Goal: Check status: Check status

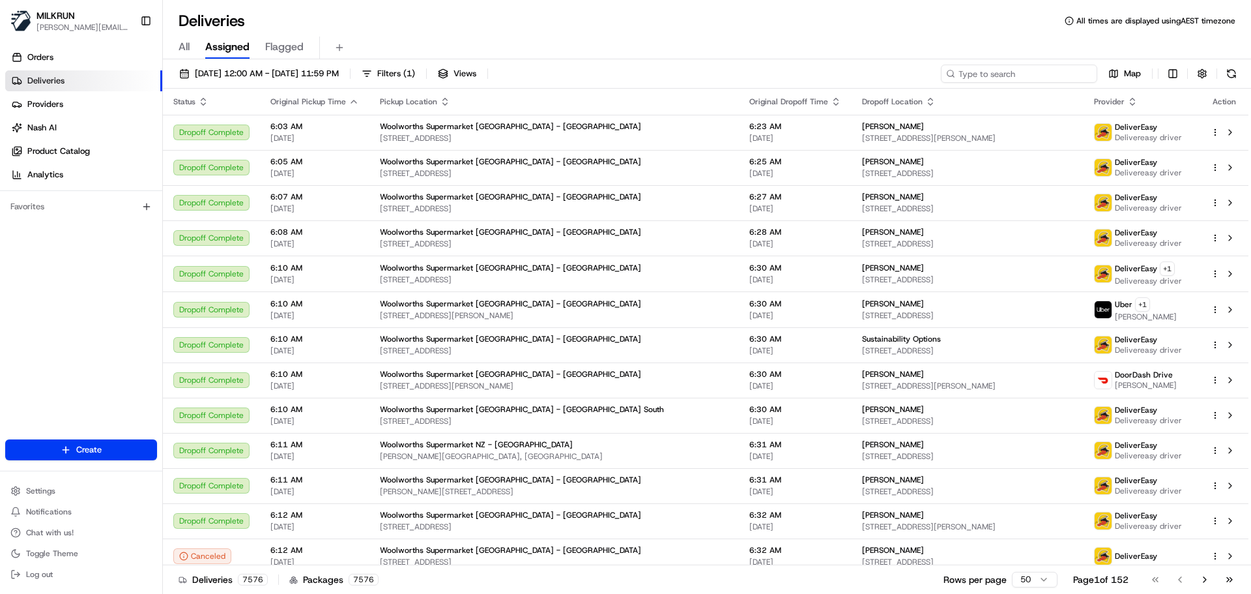
drag, startPoint x: 1003, startPoint y: 76, endPoint x: 966, endPoint y: 76, distance: 37.8
click at [966, 76] on input at bounding box center [1019, 74] width 156 height 18
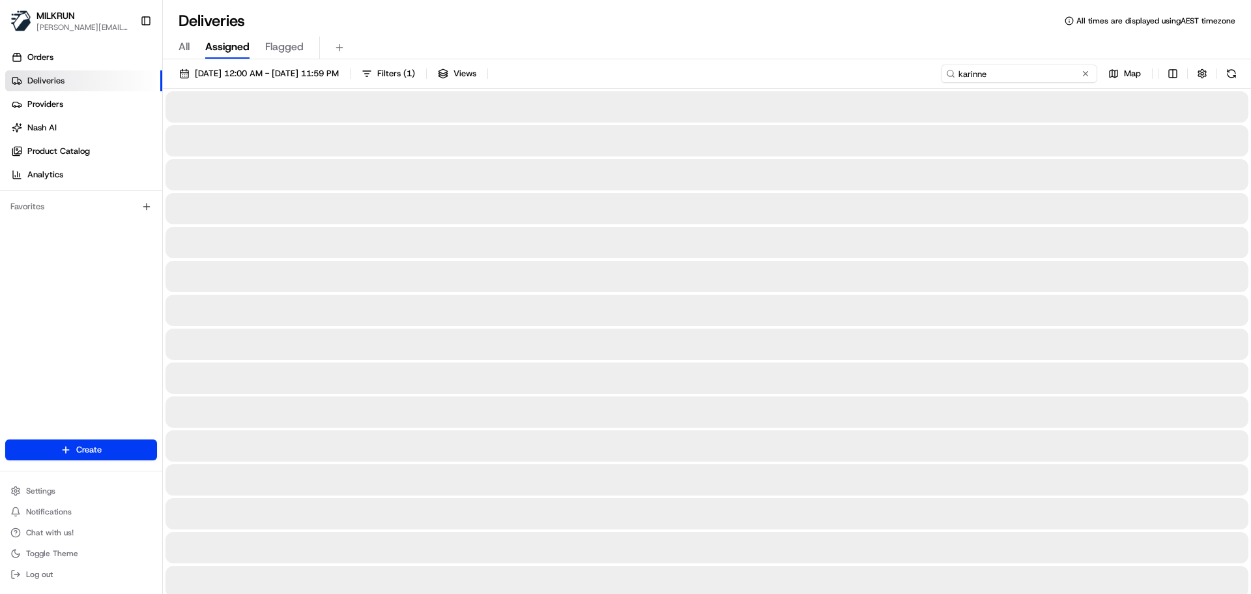
type input "karinne"
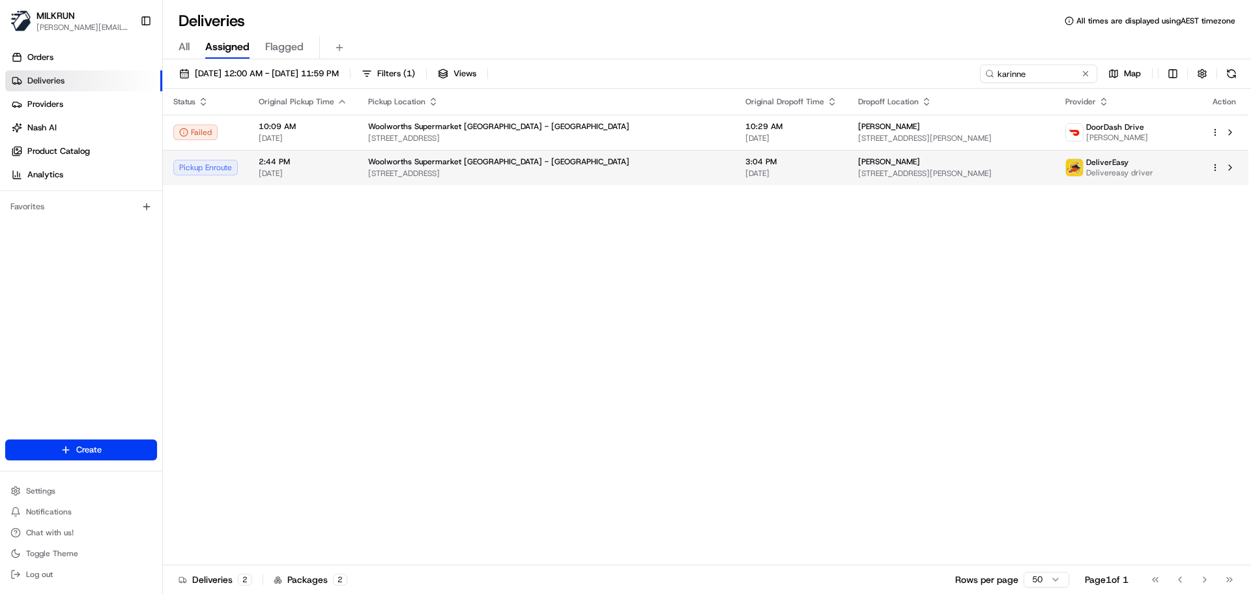
click at [858, 171] on span "[STREET_ADDRESS][PERSON_NAME]" at bounding box center [951, 173] width 186 height 10
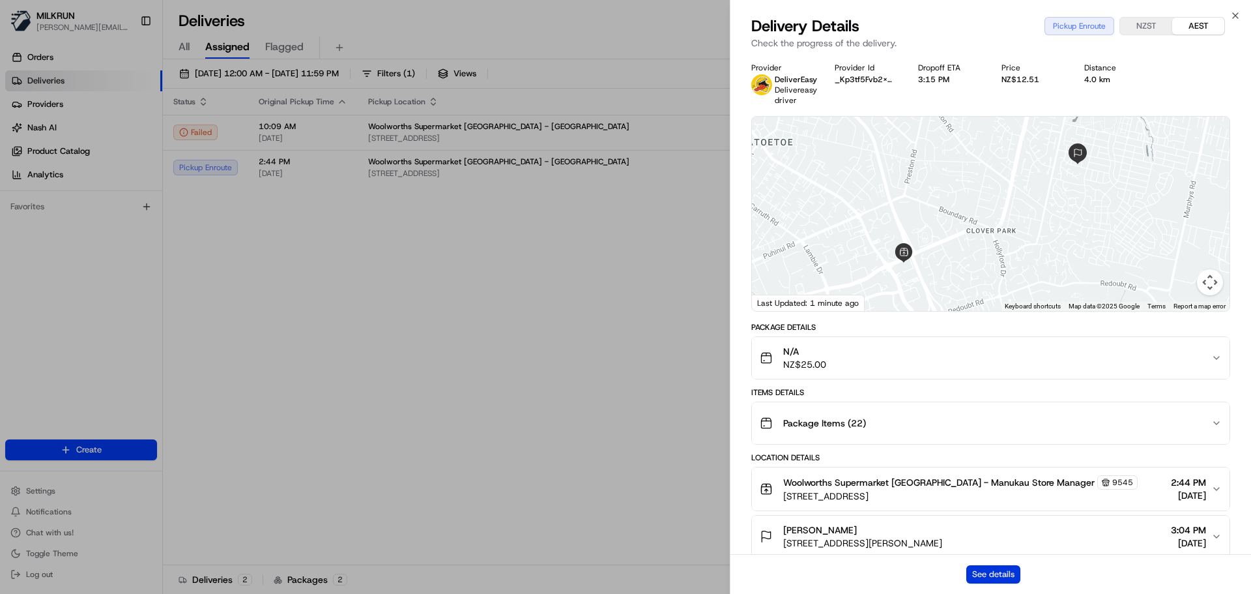
click at [989, 573] on button "See details" at bounding box center [993, 574] width 54 height 18
click at [1237, 12] on icon "button" at bounding box center [1235, 15] width 10 height 10
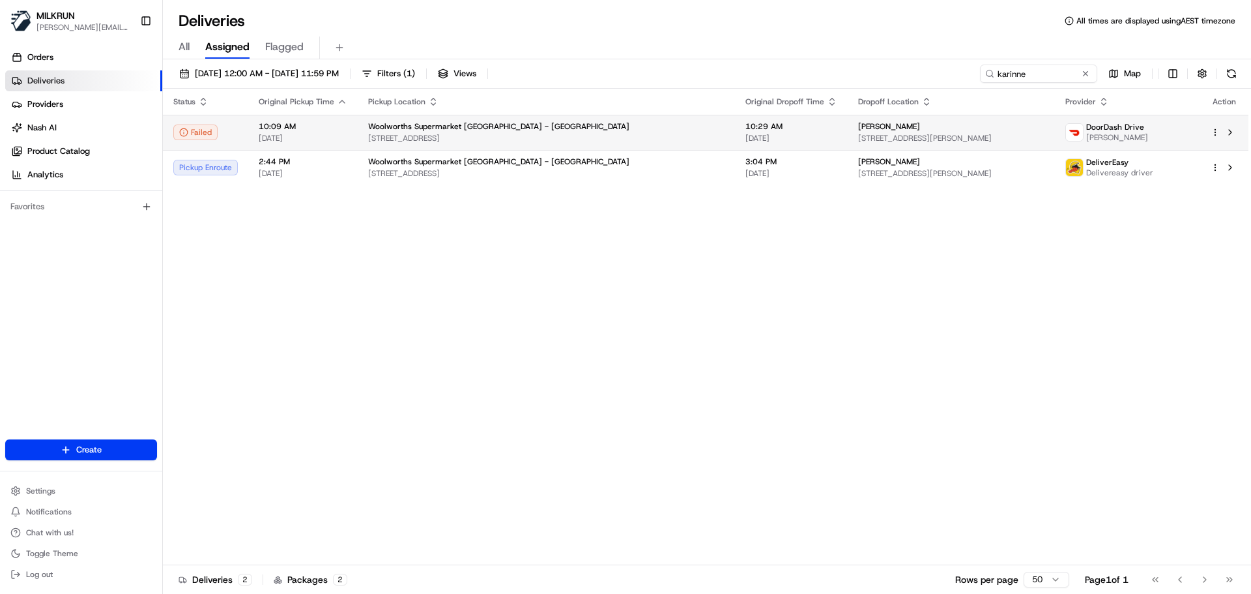
click at [1066, 127] on img at bounding box center [1074, 132] width 17 height 17
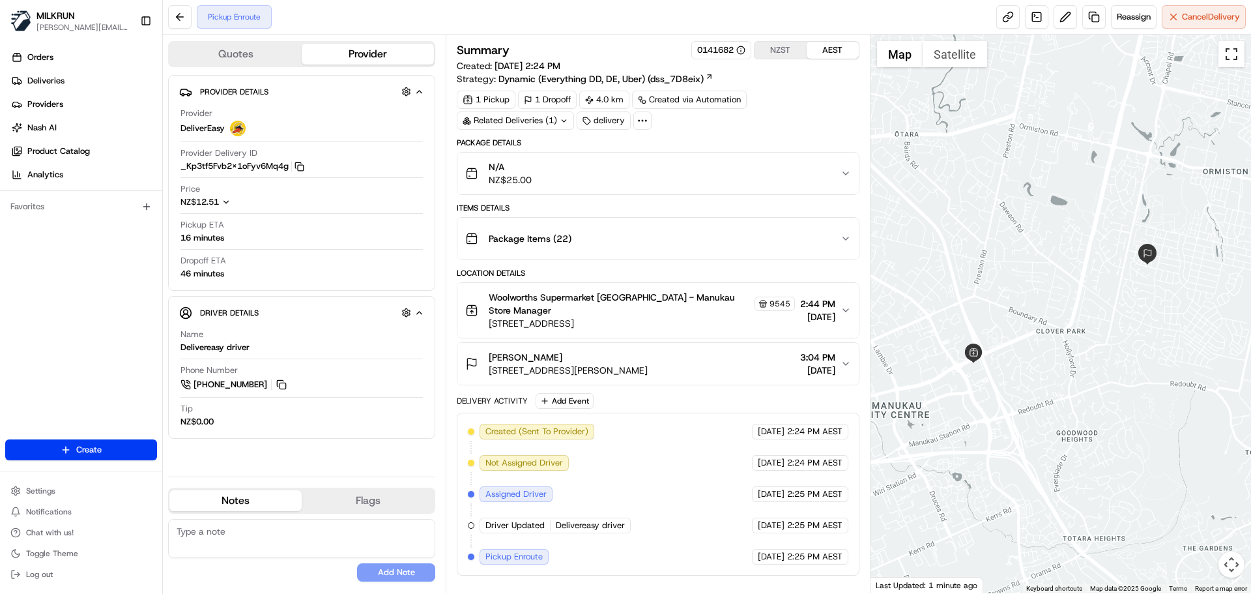
click at [1235, 53] on button "Toggle fullscreen view" at bounding box center [1231, 54] width 26 height 26
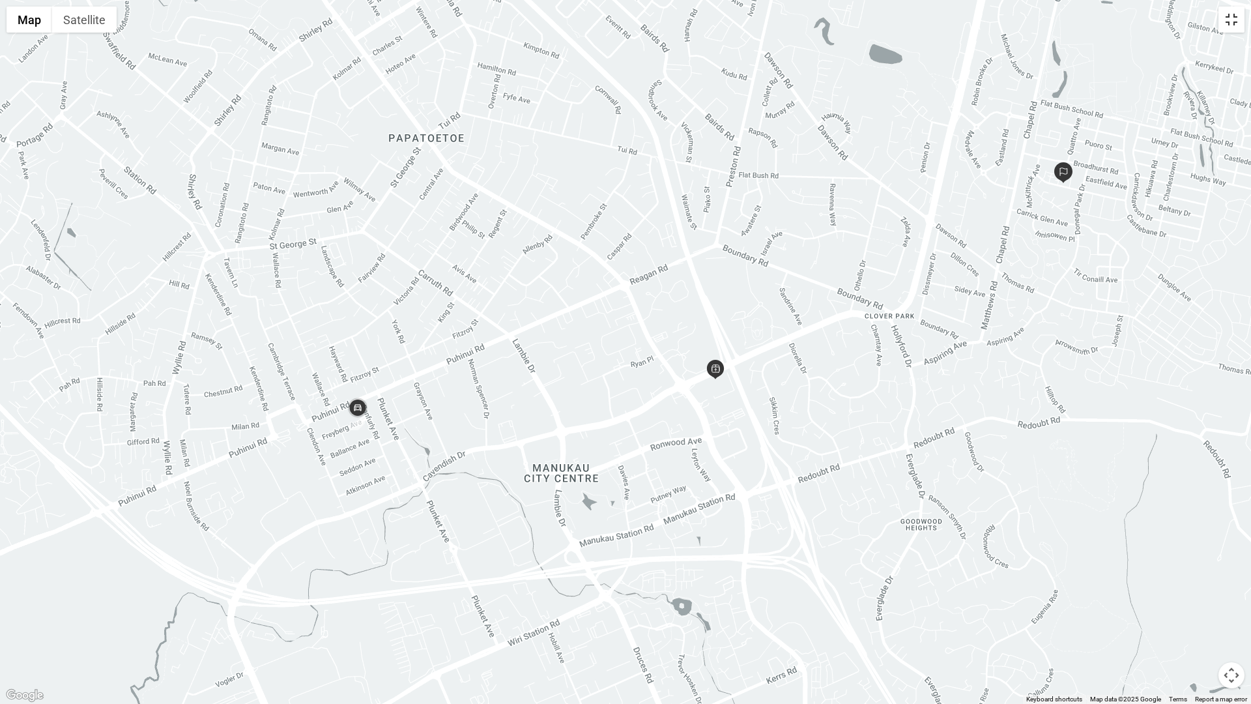
click at [1226, 17] on button "Toggle fullscreen view" at bounding box center [1231, 20] width 26 height 26
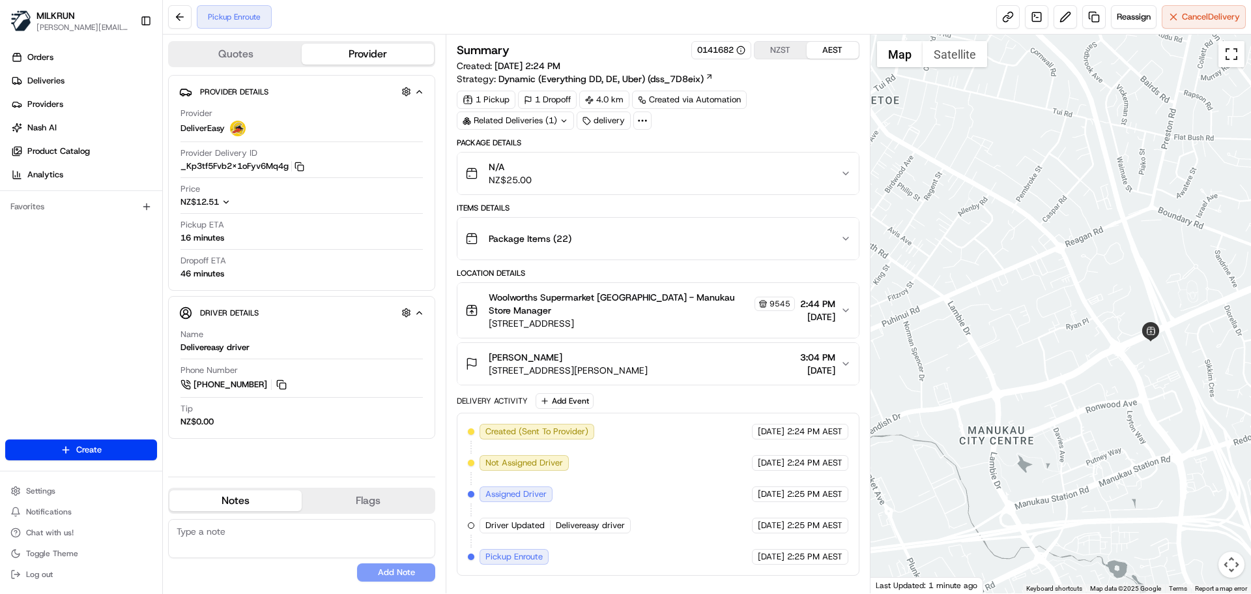
click at [1236, 58] on button "Toggle fullscreen view" at bounding box center [1231, 54] width 26 height 26
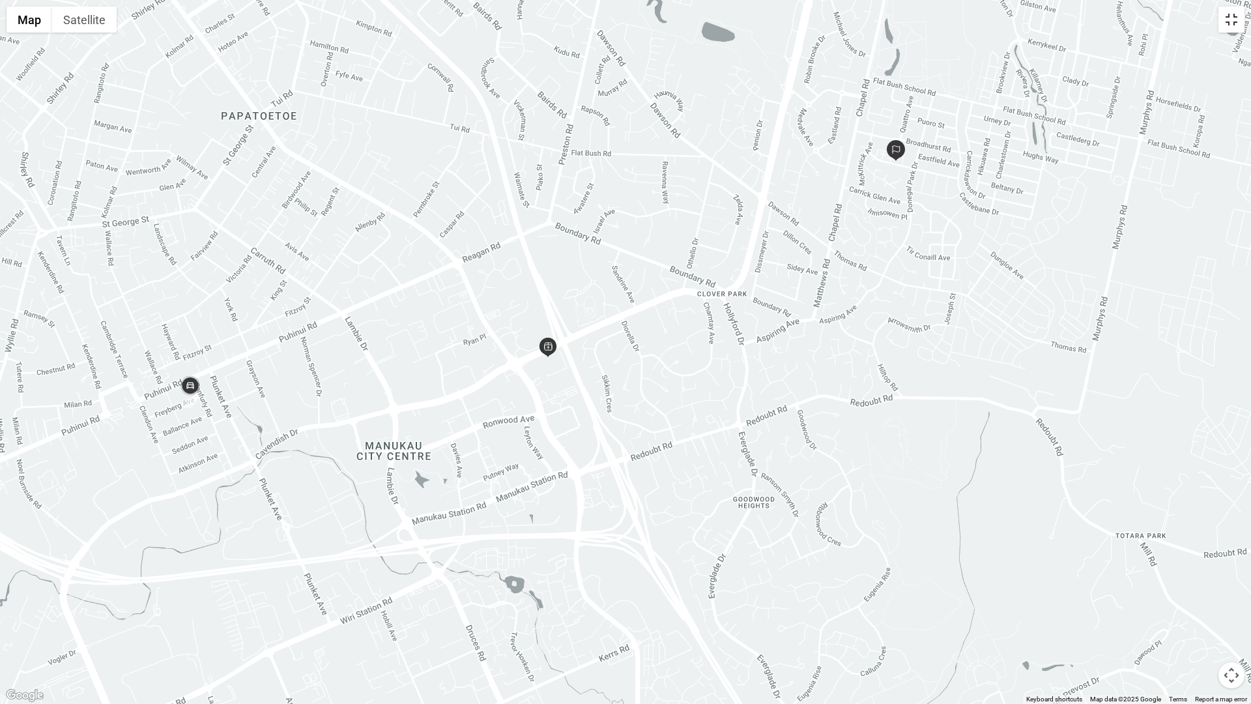
click at [1230, 19] on button "Toggle fullscreen view" at bounding box center [1231, 20] width 26 height 26
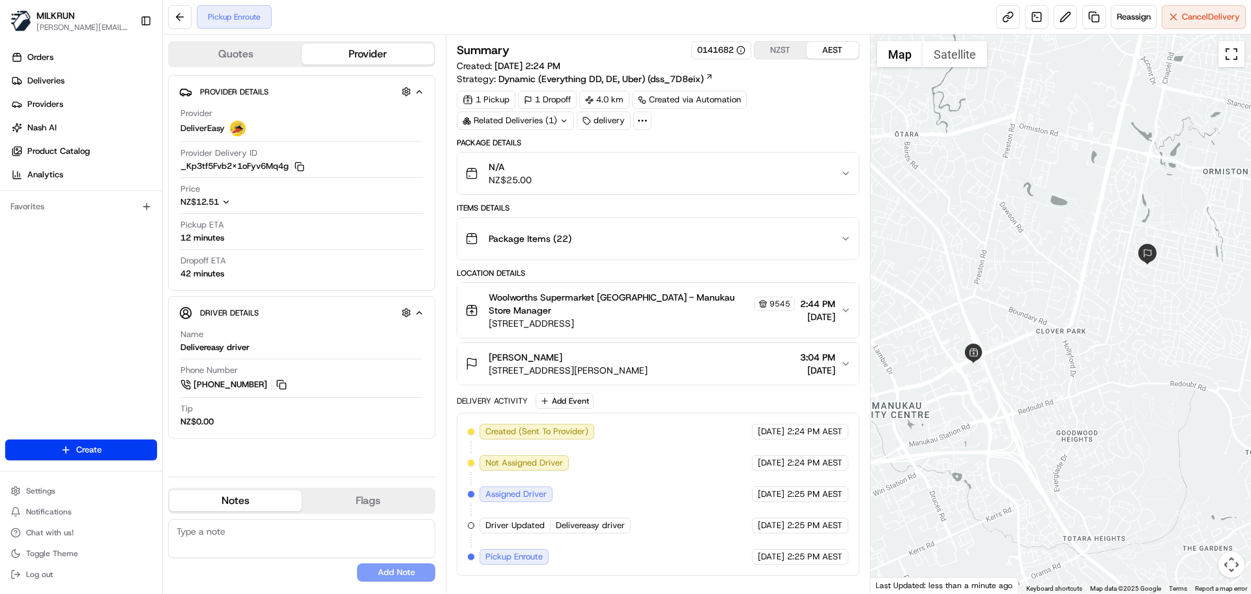
click at [1235, 49] on button "Toggle fullscreen view" at bounding box center [1231, 54] width 26 height 26
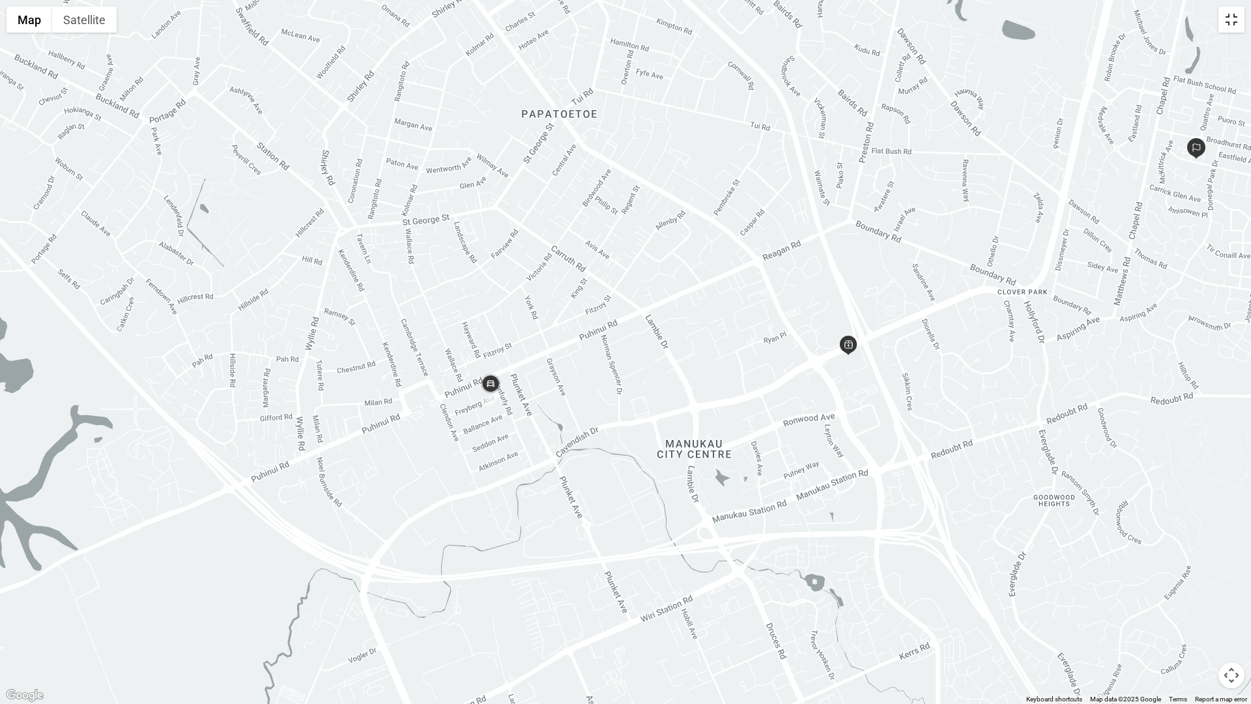
click at [1231, 17] on button "Toggle fullscreen view" at bounding box center [1231, 20] width 26 height 26
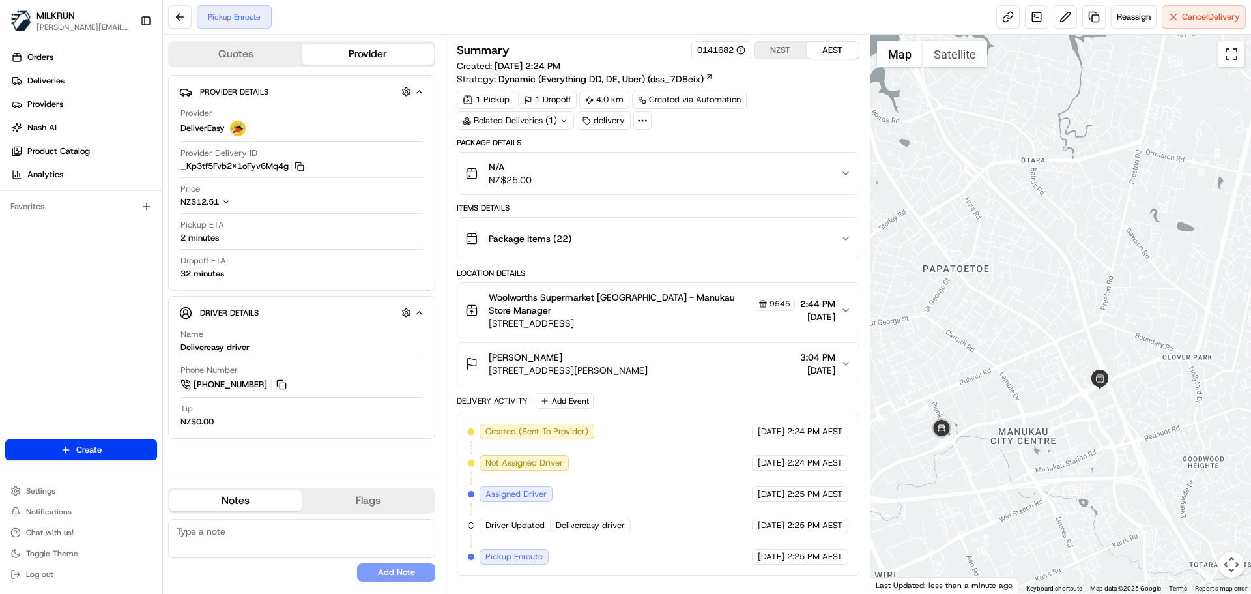
click at [1226, 58] on button "Toggle fullscreen view" at bounding box center [1231, 54] width 26 height 26
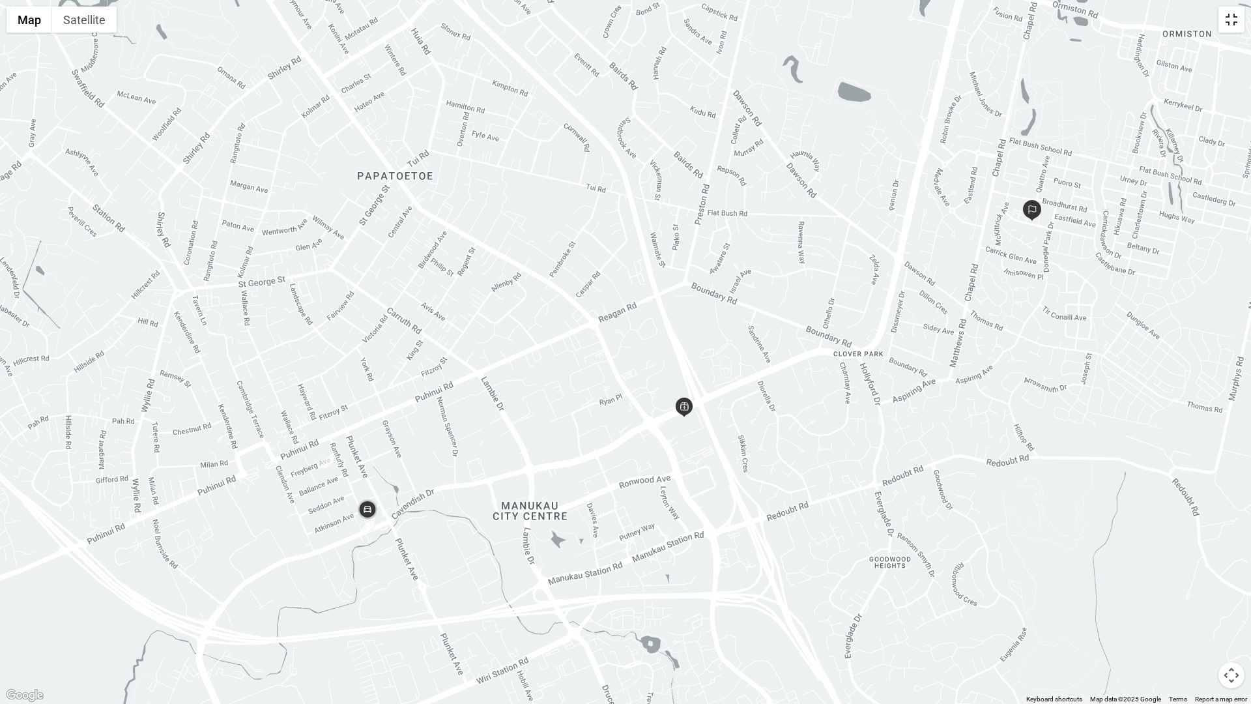
click at [1232, 18] on button "Toggle fullscreen view" at bounding box center [1231, 20] width 26 height 26
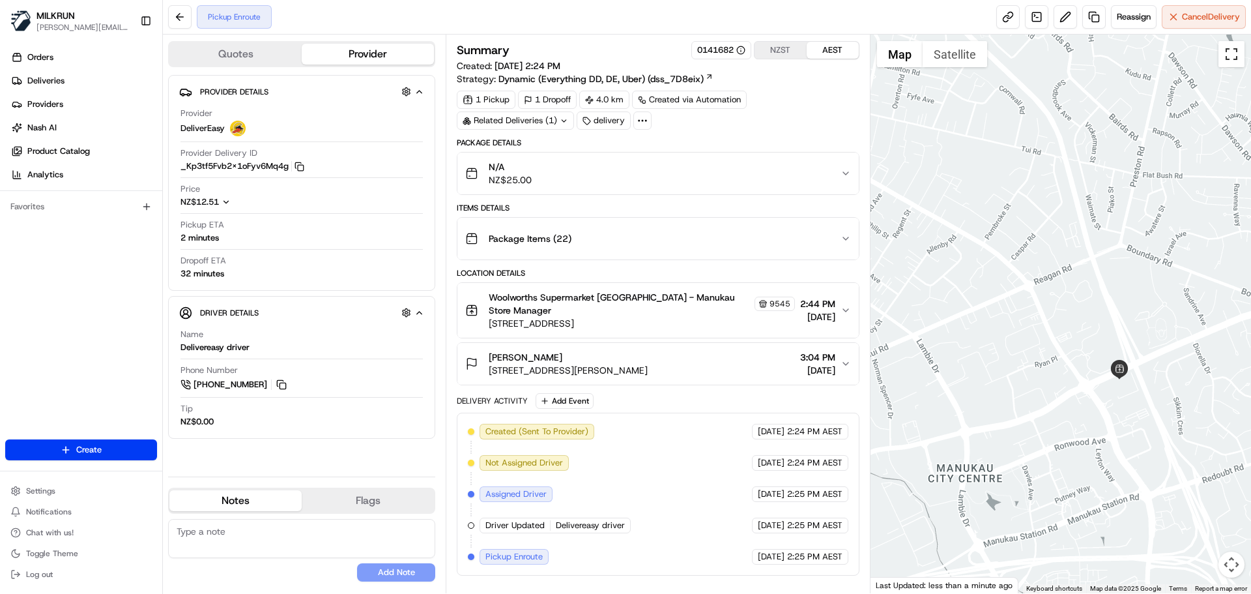
click at [1234, 55] on button "Toggle fullscreen view" at bounding box center [1231, 54] width 26 height 26
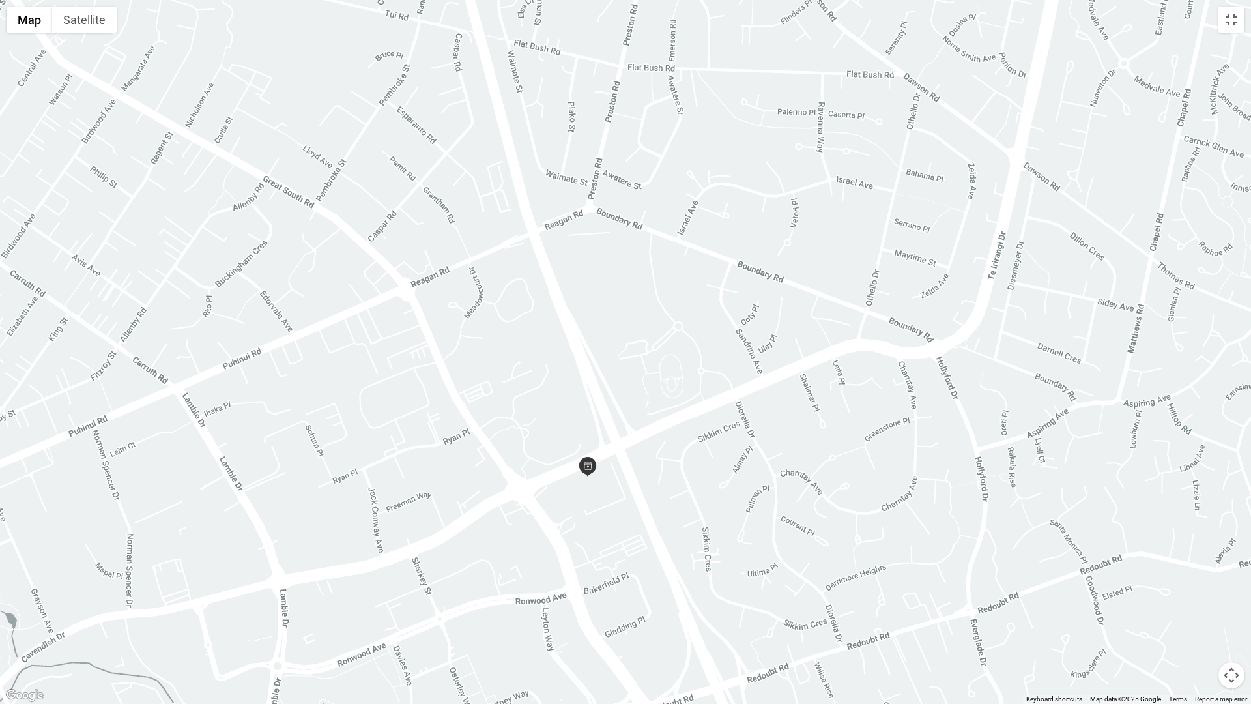
drag, startPoint x: 962, startPoint y: 335, endPoint x: 603, endPoint y: 454, distance: 378.3
click at [573, 468] on div at bounding box center [625, 352] width 1251 height 704
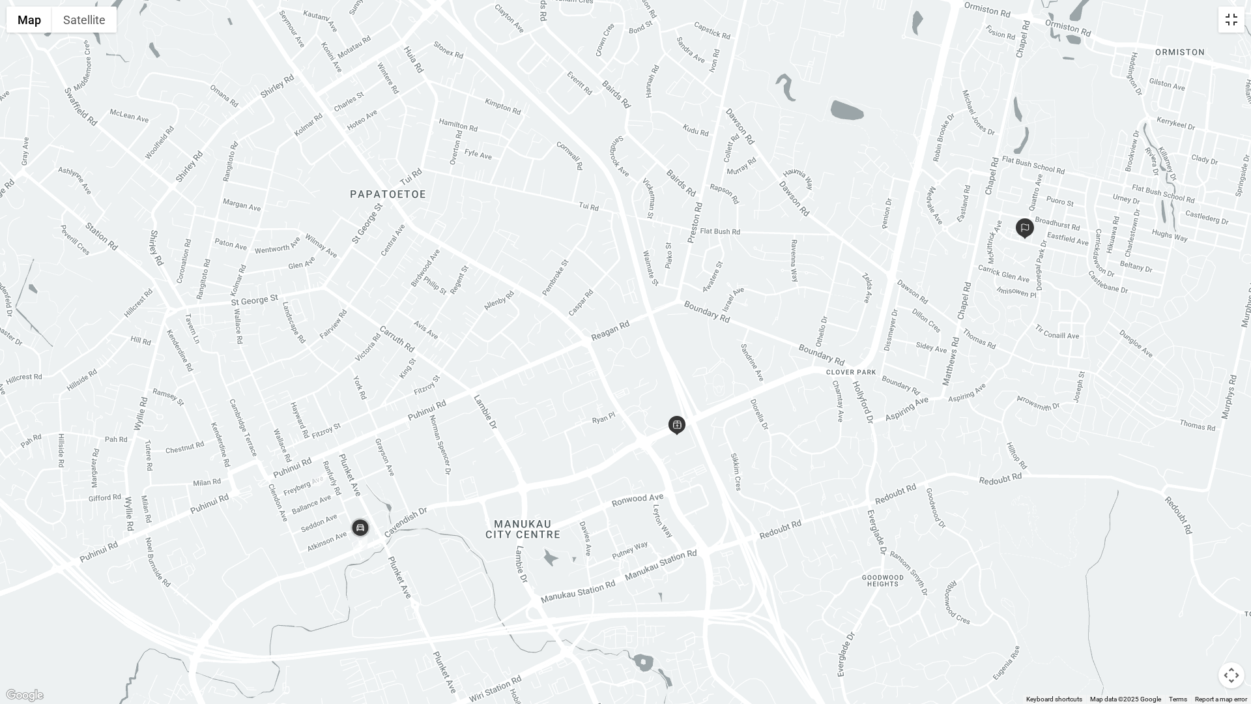
click at [1235, 25] on button "Toggle fullscreen view" at bounding box center [1231, 20] width 26 height 26
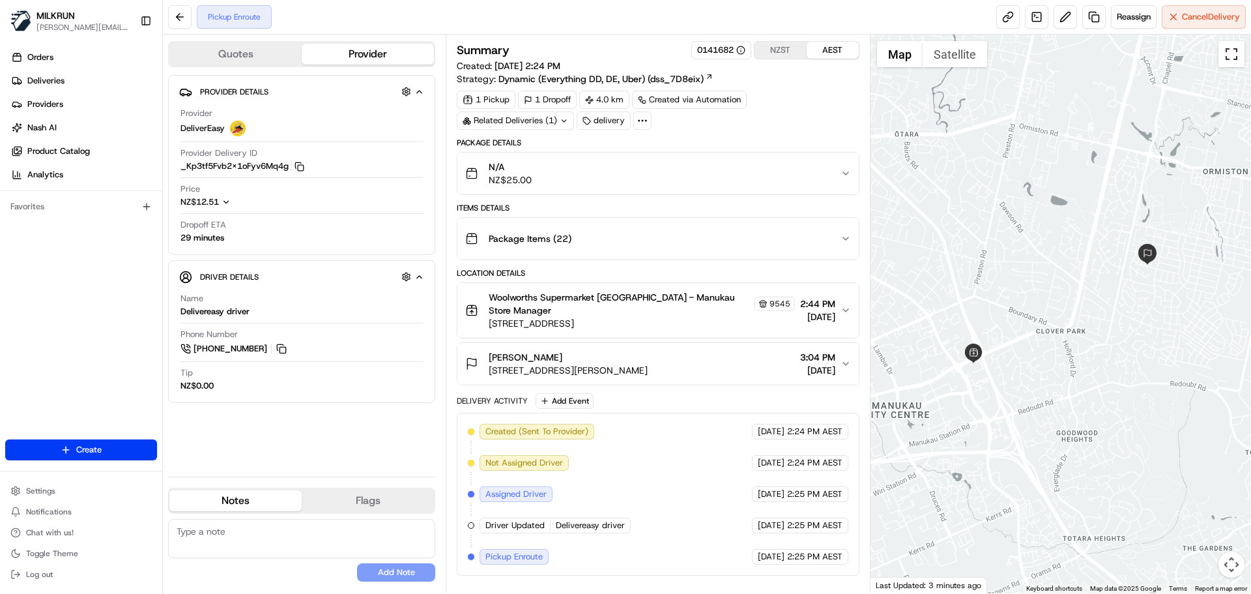
click at [1238, 56] on button "Toggle fullscreen view" at bounding box center [1231, 54] width 26 height 26
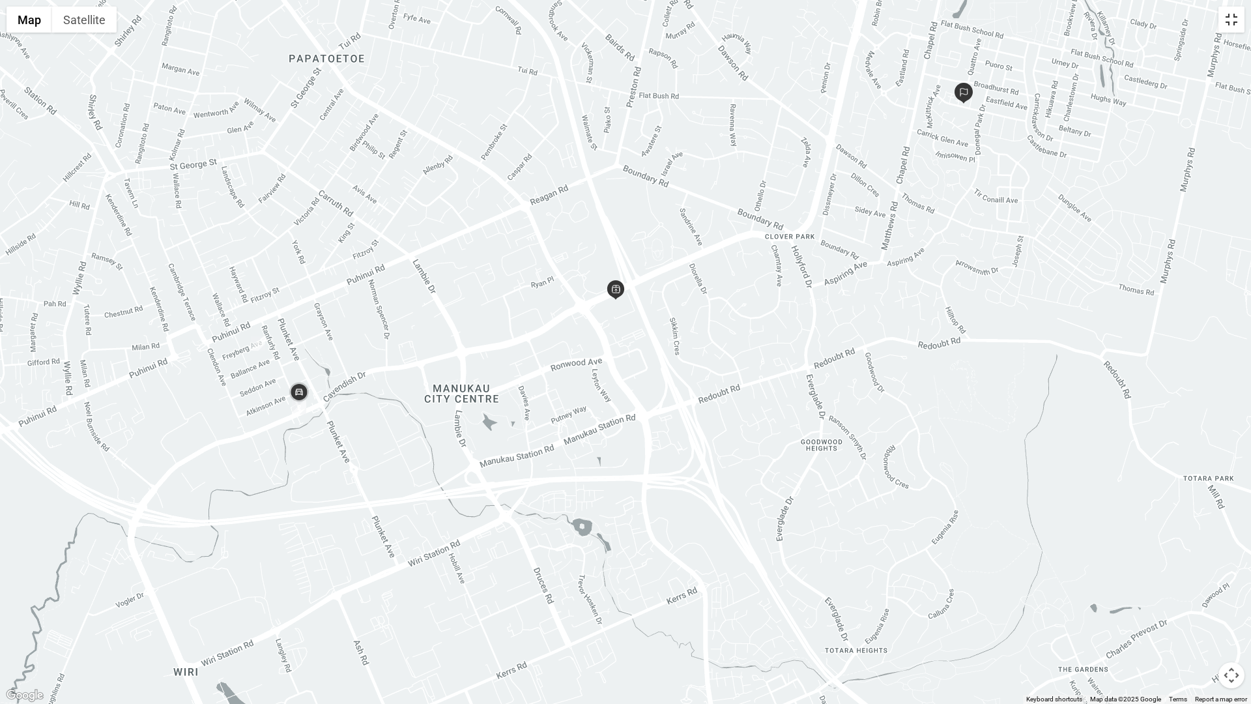
click at [1235, 19] on button "Toggle fullscreen view" at bounding box center [1231, 20] width 26 height 26
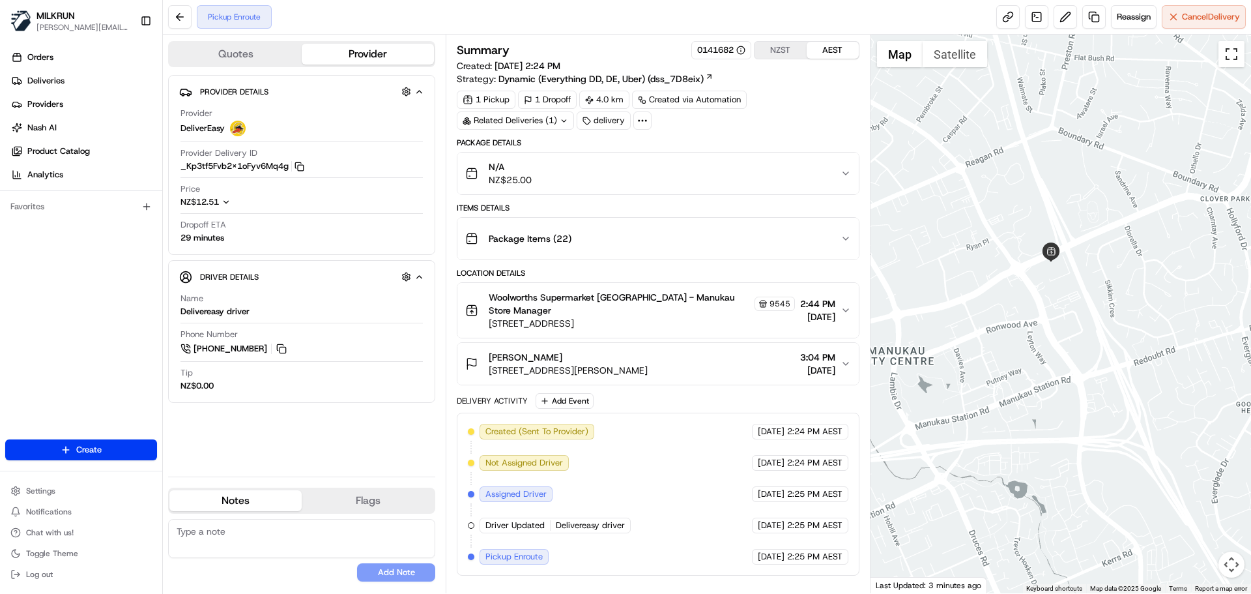
click at [1235, 56] on button "Toggle fullscreen view" at bounding box center [1231, 54] width 26 height 26
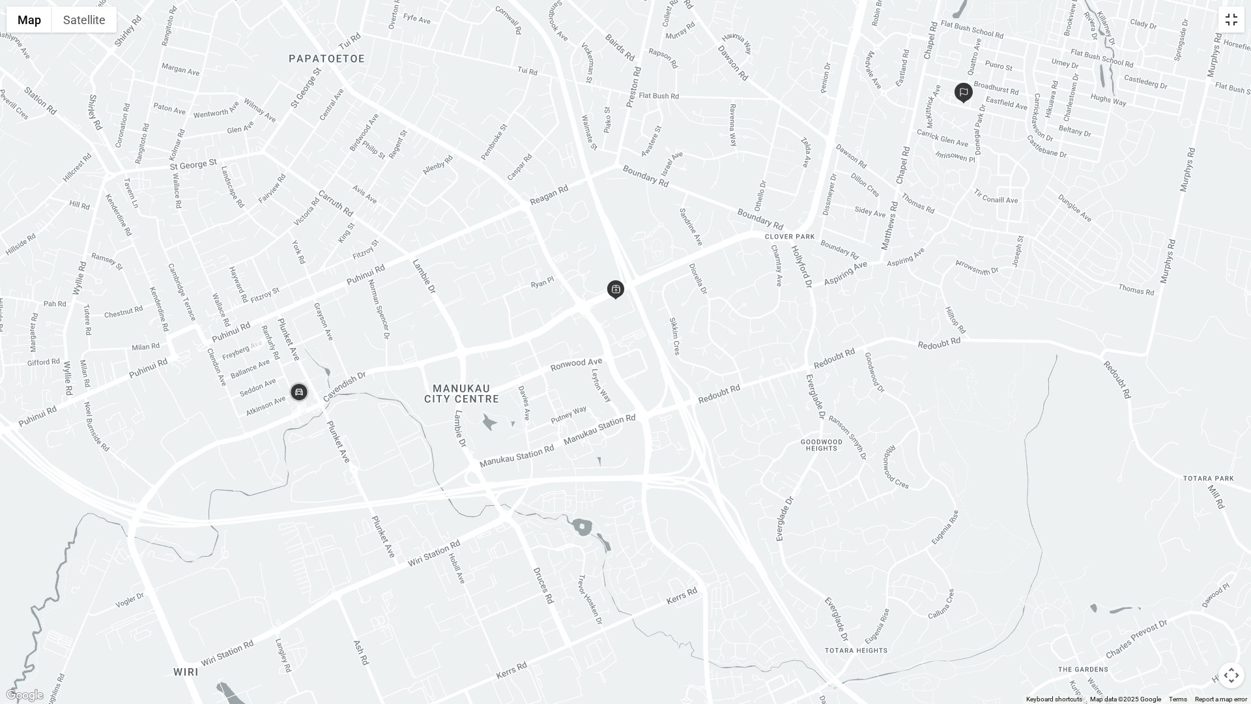
click at [1230, 25] on button "Toggle fullscreen view" at bounding box center [1231, 20] width 26 height 26
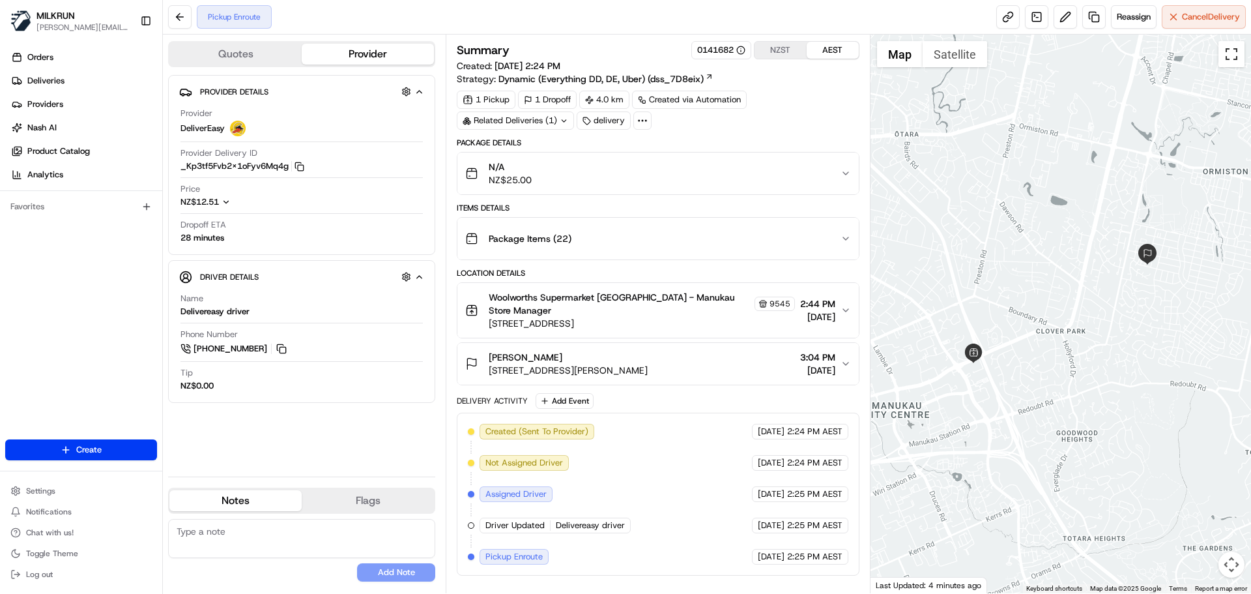
drag, startPoint x: 1230, startPoint y: 53, endPoint x: 1230, endPoint y: 133, distance: 79.5
click at [1231, 53] on button "Toggle fullscreen view" at bounding box center [1231, 54] width 26 height 26
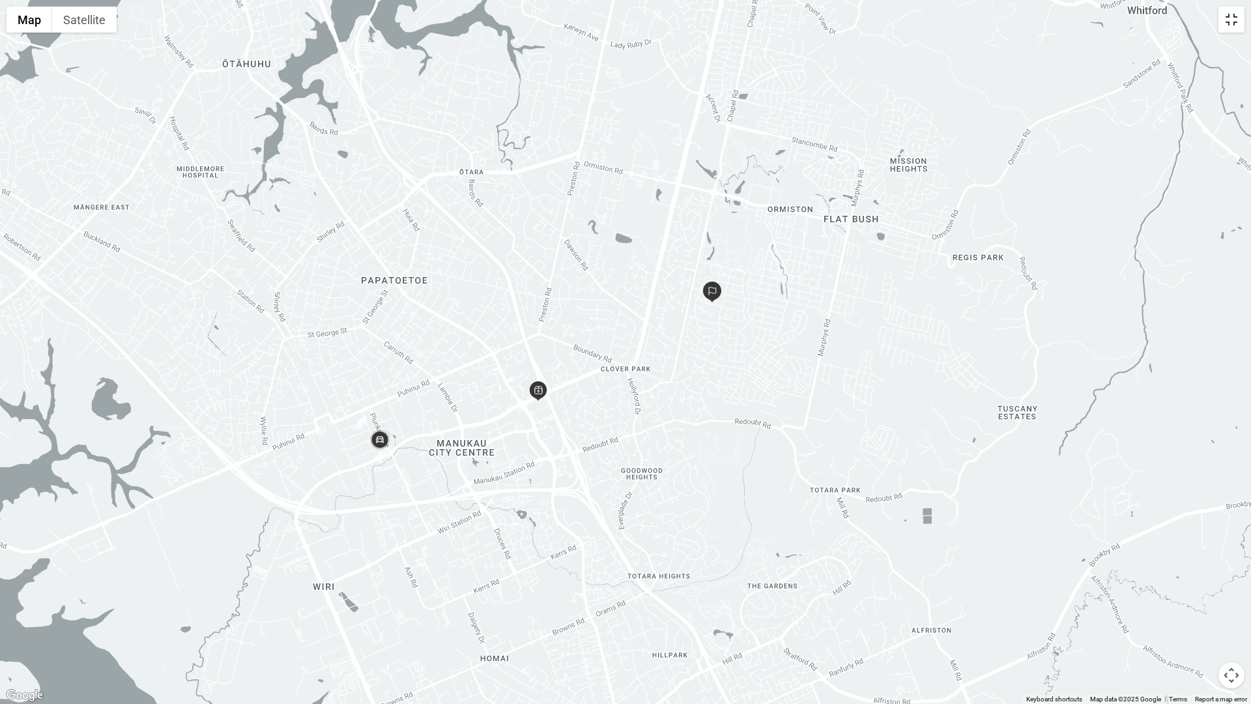
click at [1231, 24] on button "Toggle fullscreen view" at bounding box center [1231, 20] width 26 height 26
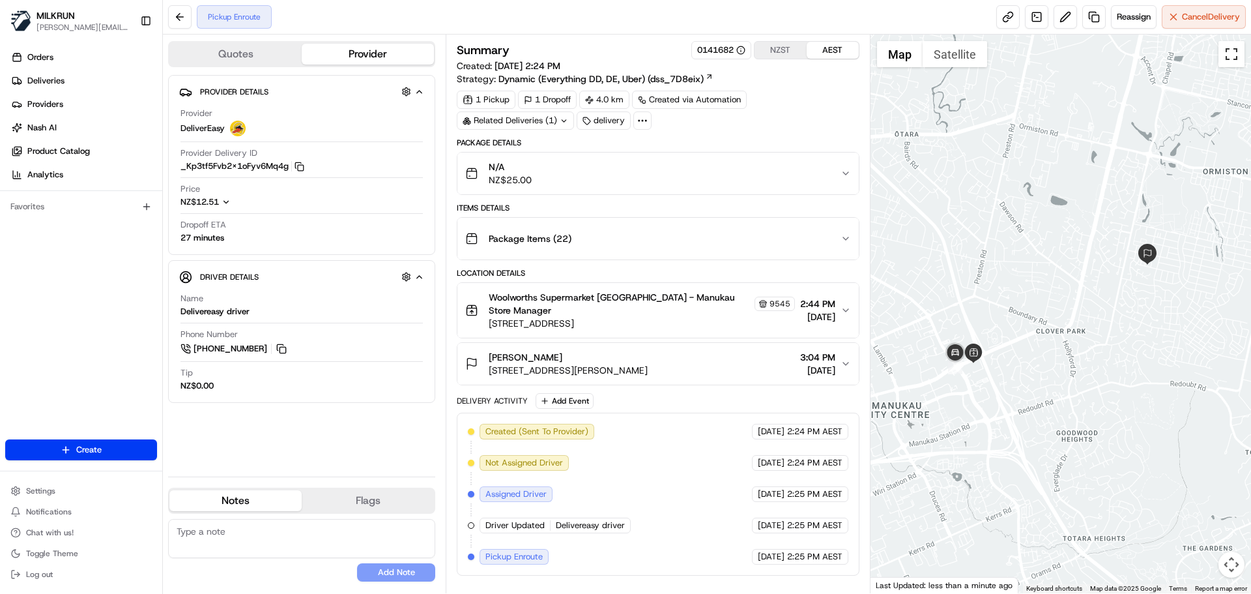
click at [1234, 55] on button "Toggle fullscreen view" at bounding box center [1231, 54] width 26 height 26
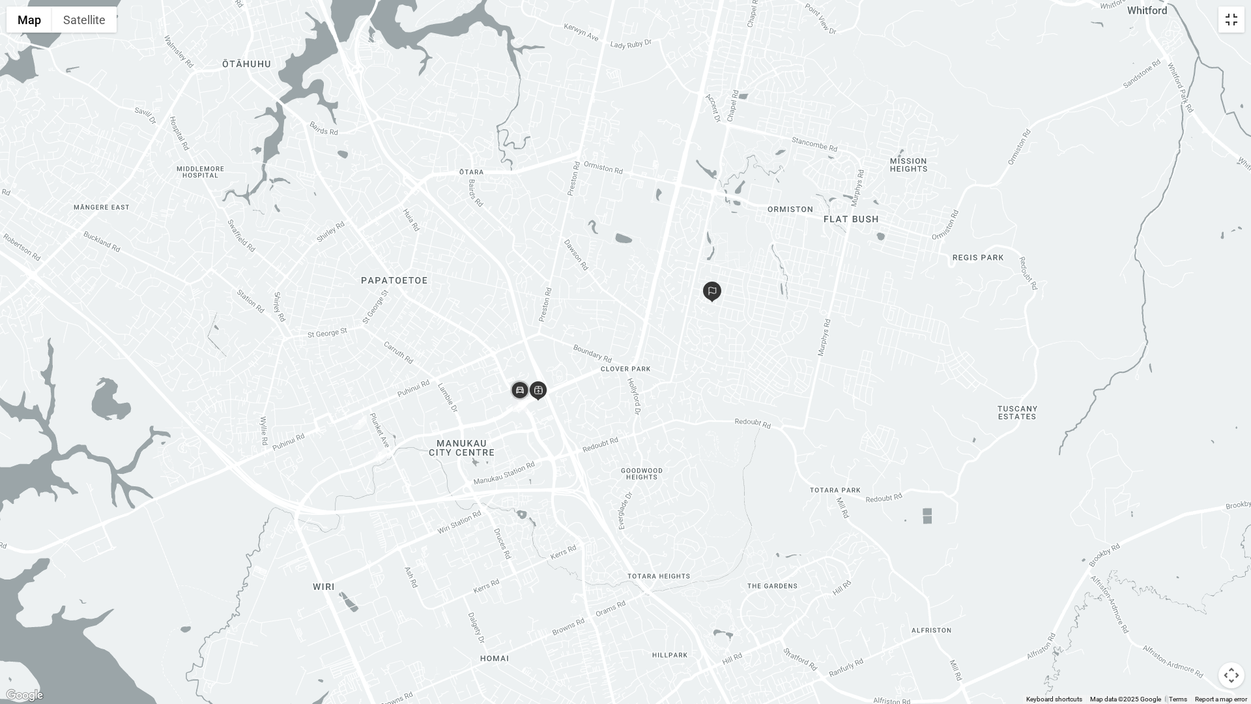
click at [1233, 18] on button "Toggle fullscreen view" at bounding box center [1231, 20] width 26 height 26
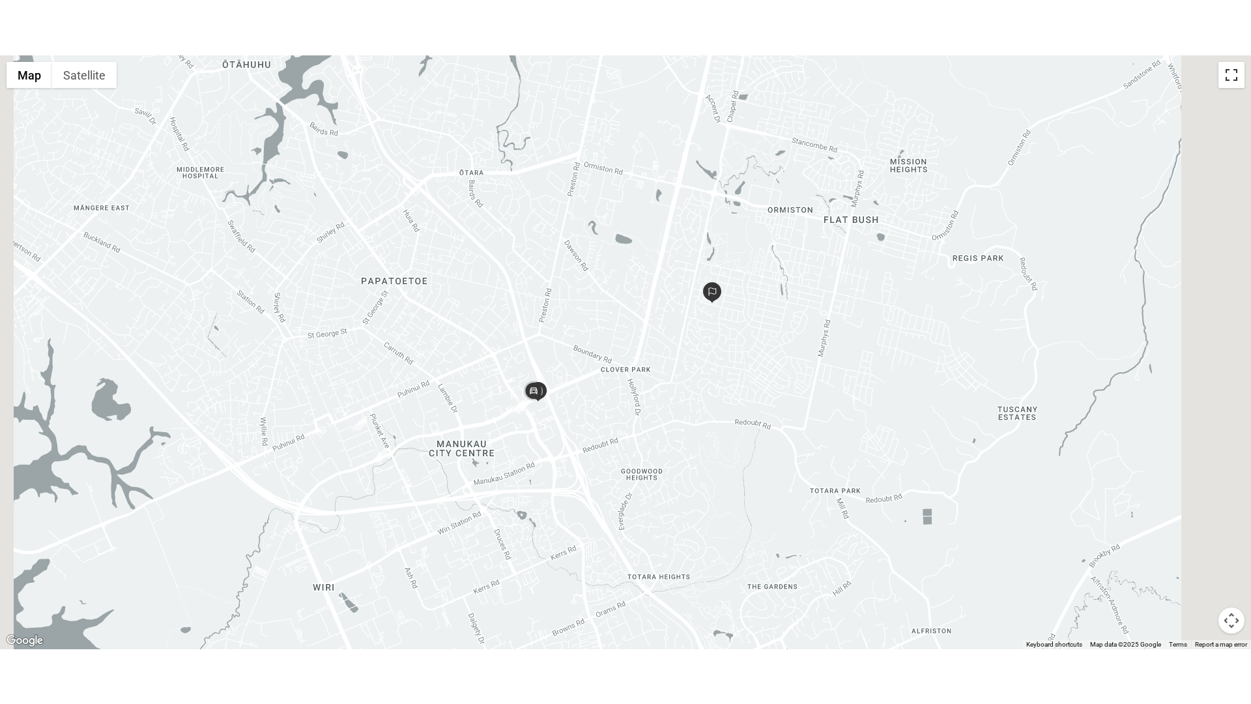
scroll to position [8, 0]
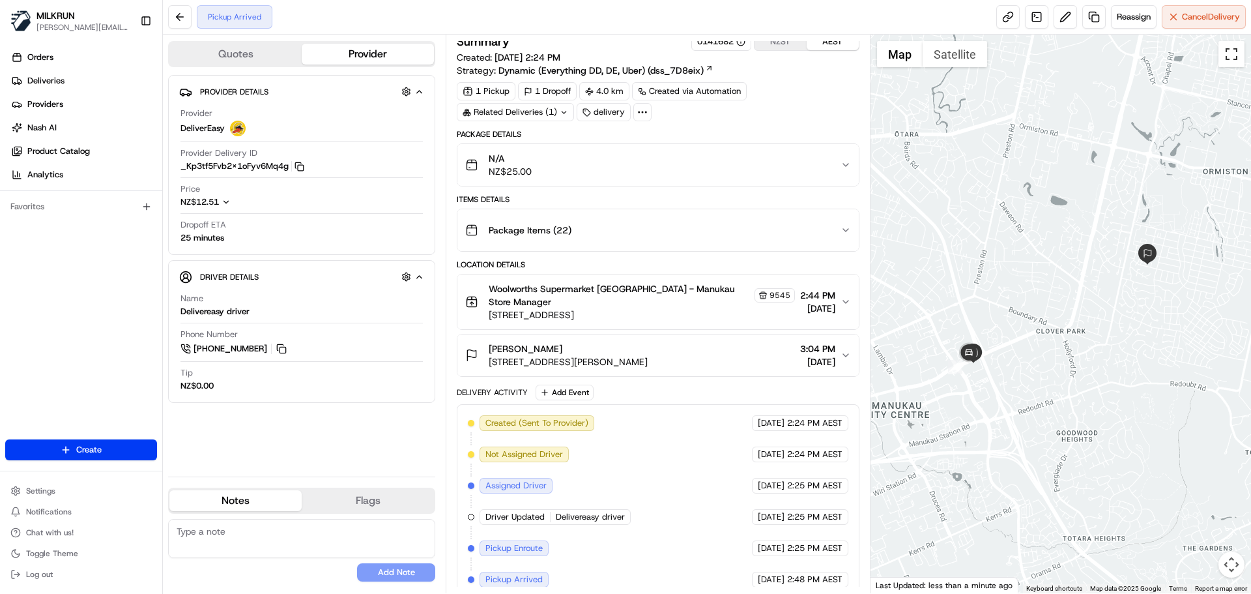
click at [1232, 54] on button "Toggle fullscreen view" at bounding box center [1231, 54] width 26 height 26
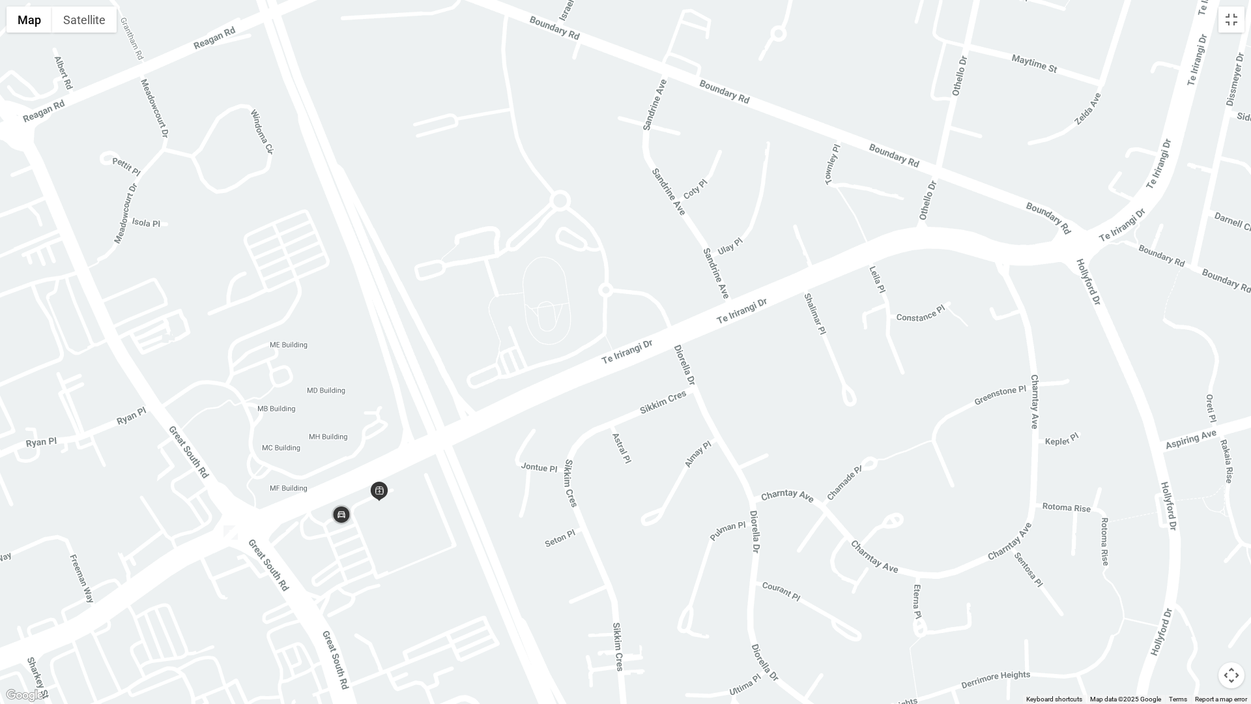
drag, startPoint x: 809, startPoint y: 318, endPoint x: 746, endPoint y: 345, distance: 68.3
click at [735, 348] on div at bounding box center [625, 352] width 1251 height 704
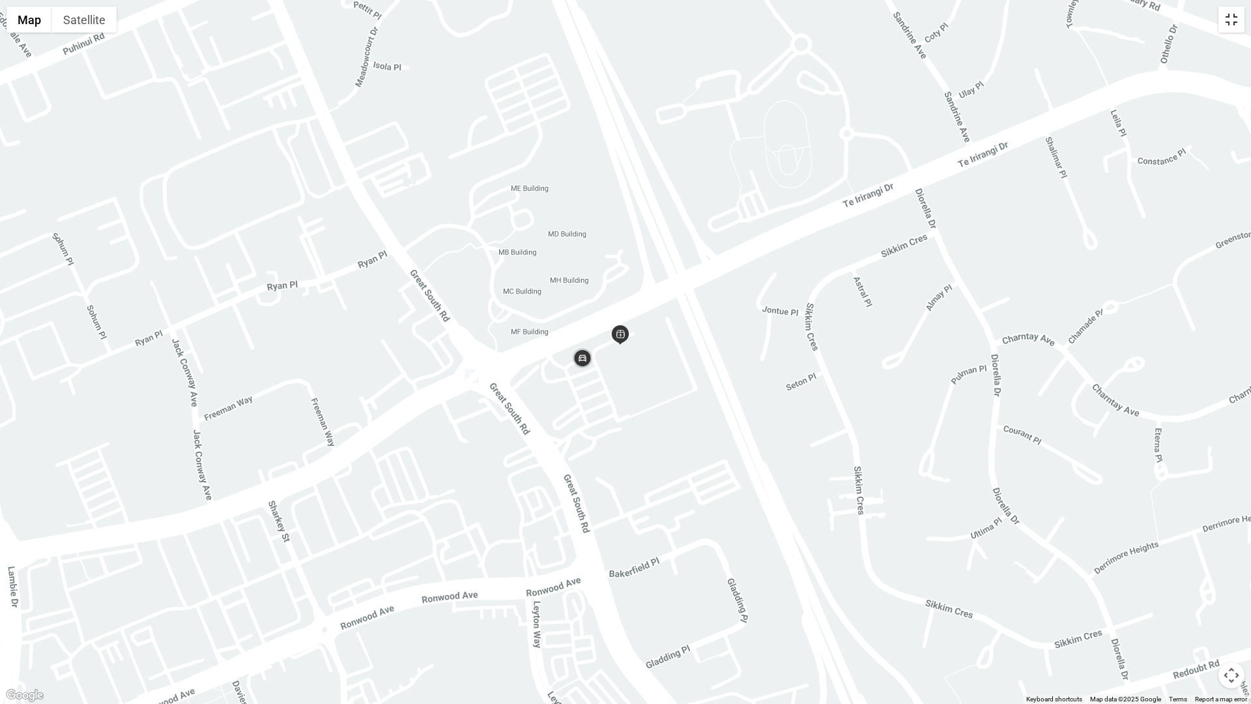
click at [1232, 17] on button "Toggle fullscreen view" at bounding box center [1231, 20] width 26 height 26
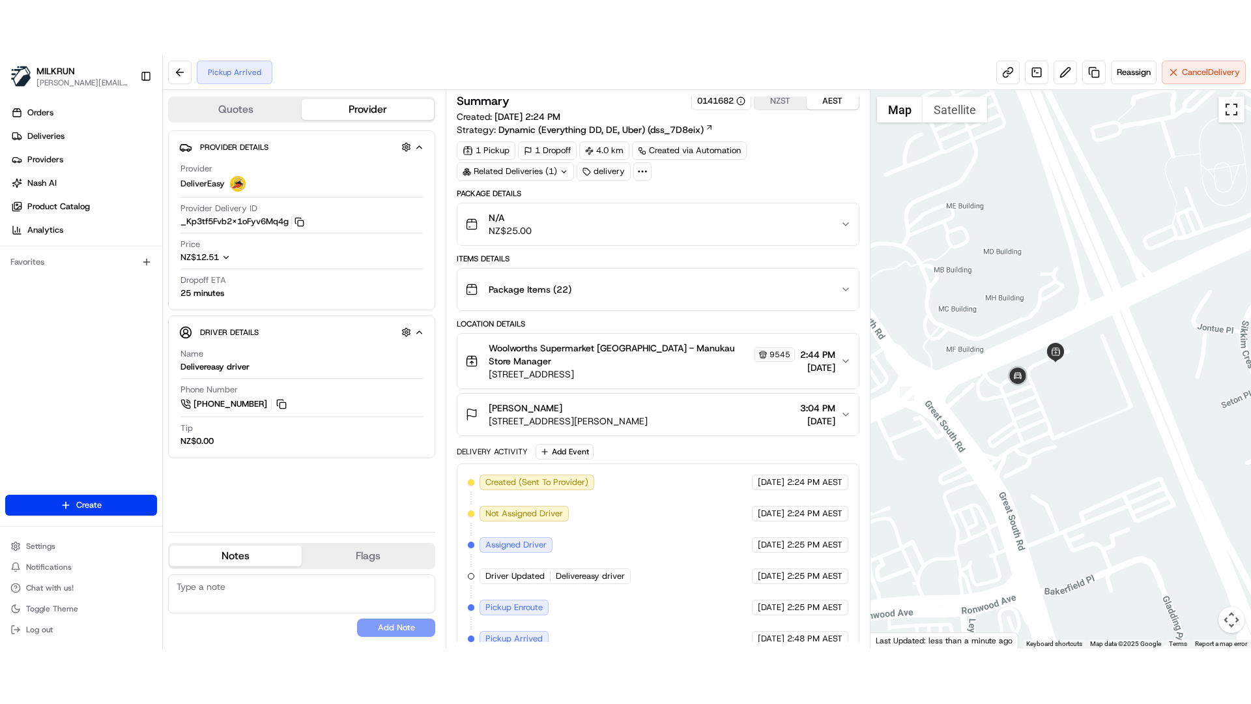
scroll to position [8, 0]
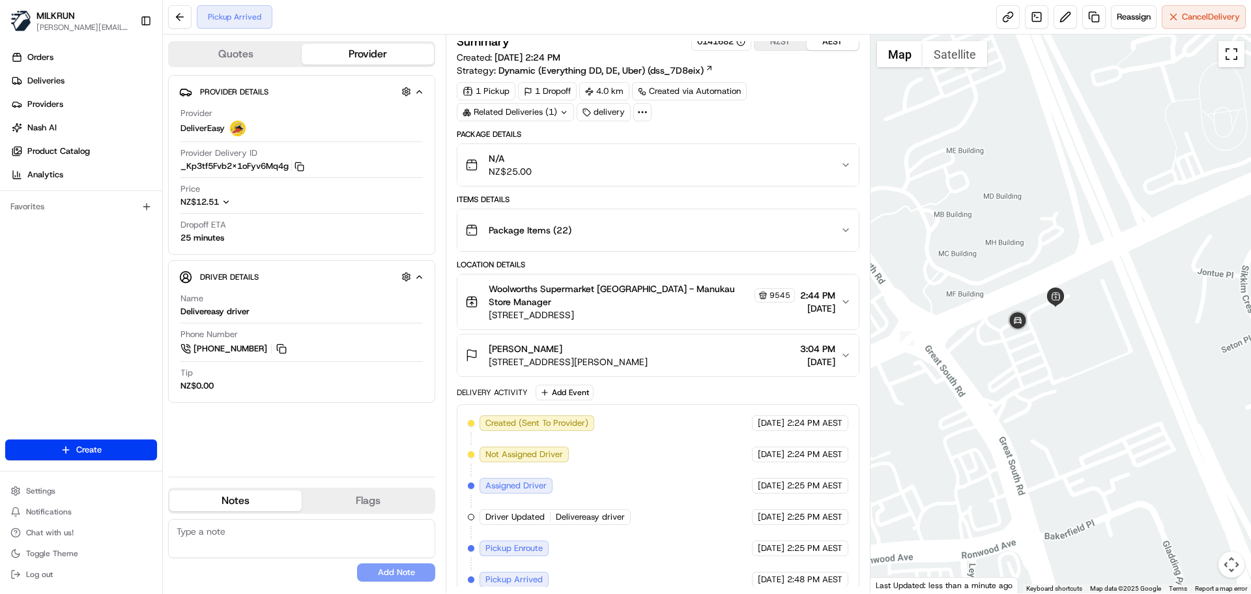
drag, startPoint x: 1228, startPoint y: 55, endPoint x: 1239, endPoint y: 140, distance: 85.3
click at [1231, 56] on button "Toggle fullscreen view" at bounding box center [1231, 54] width 26 height 26
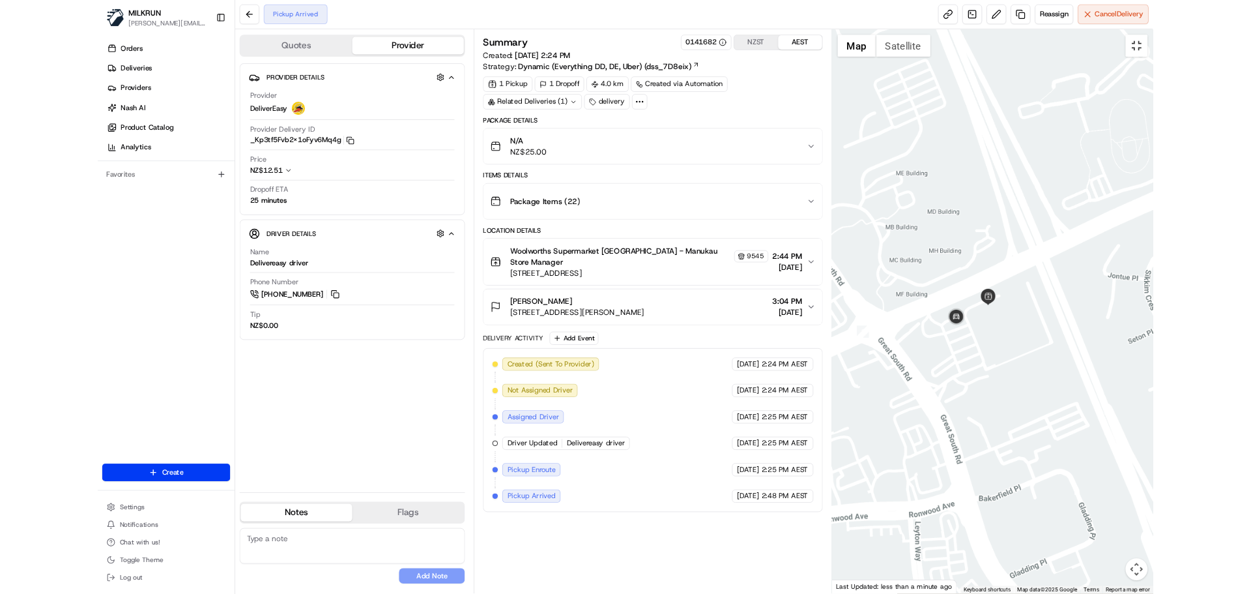
scroll to position [0, 0]
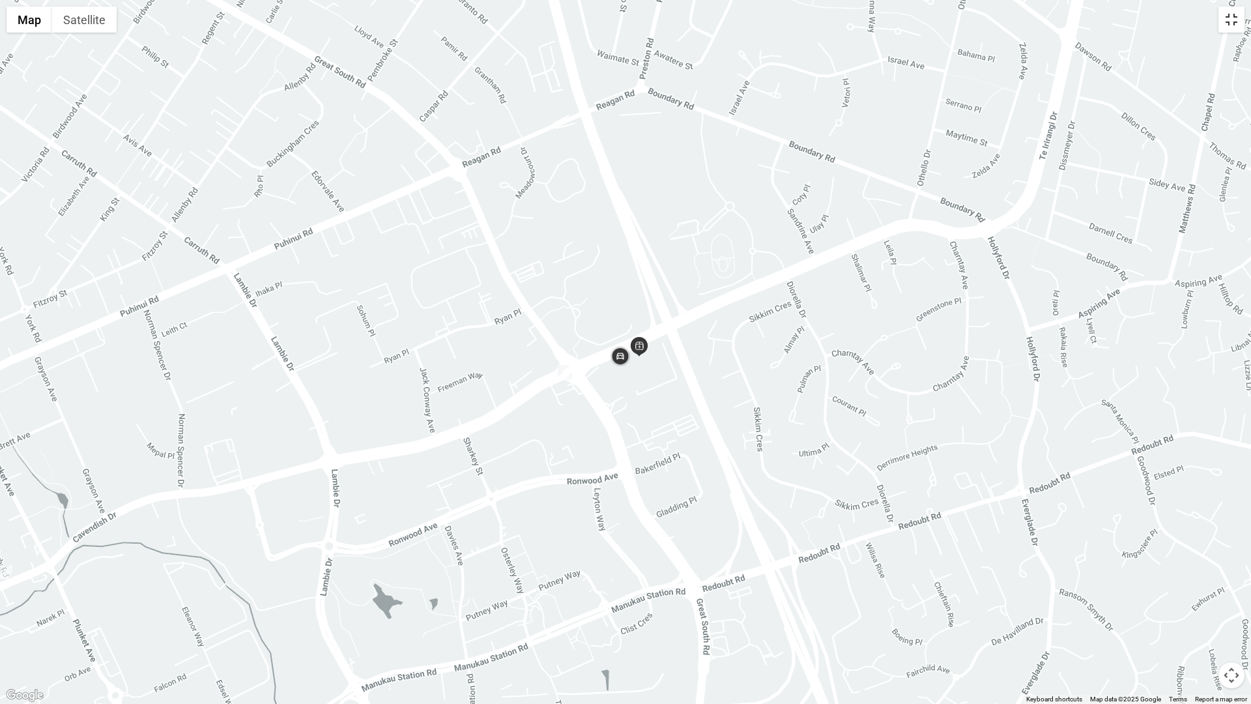
click at [1240, 17] on button "Toggle fullscreen view" at bounding box center [1231, 20] width 26 height 26
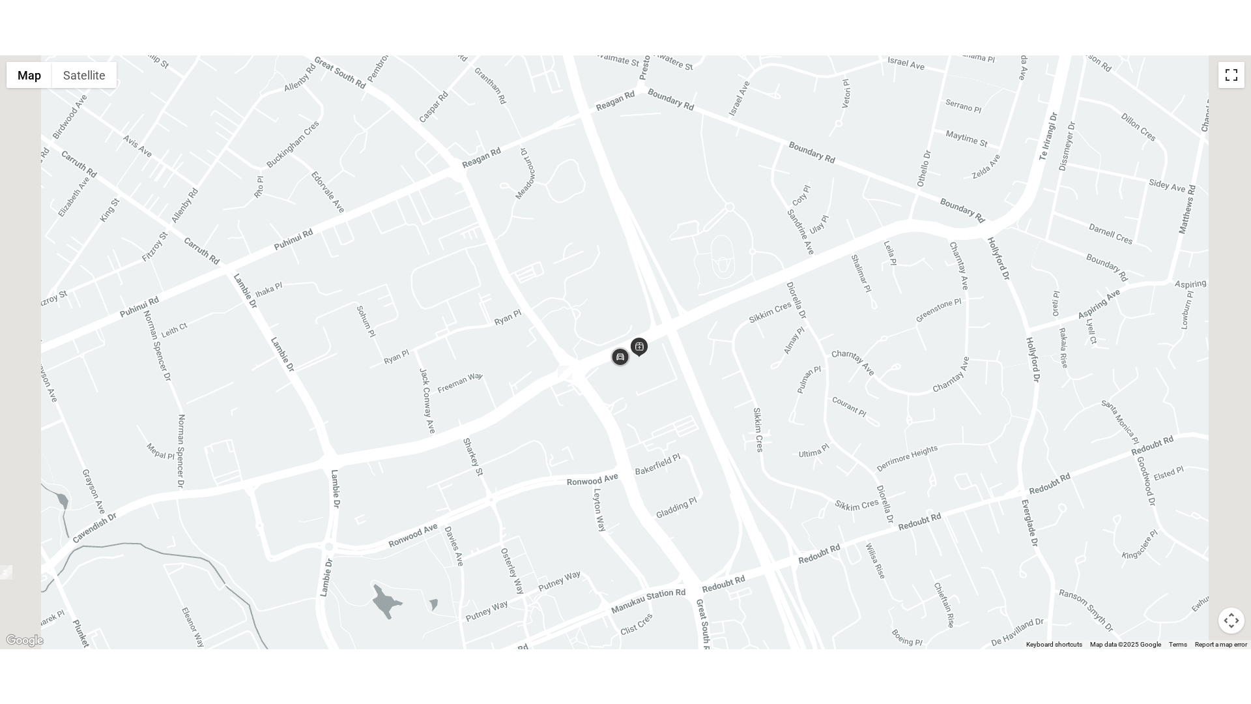
scroll to position [8, 0]
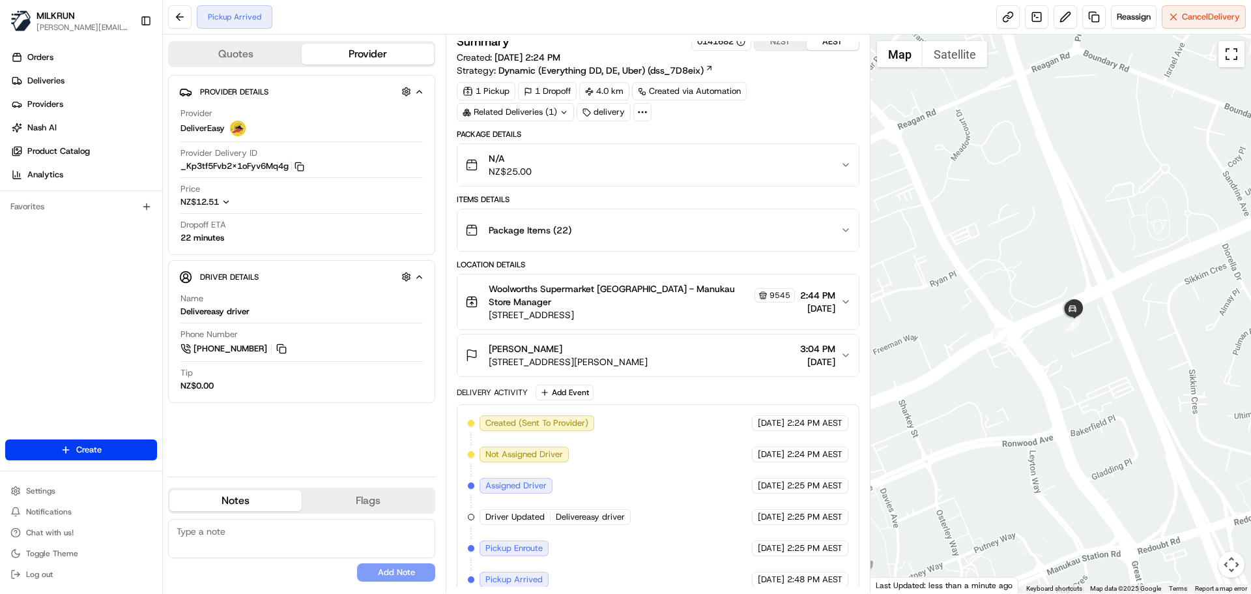
click at [1233, 52] on button "Toggle fullscreen view" at bounding box center [1231, 54] width 26 height 26
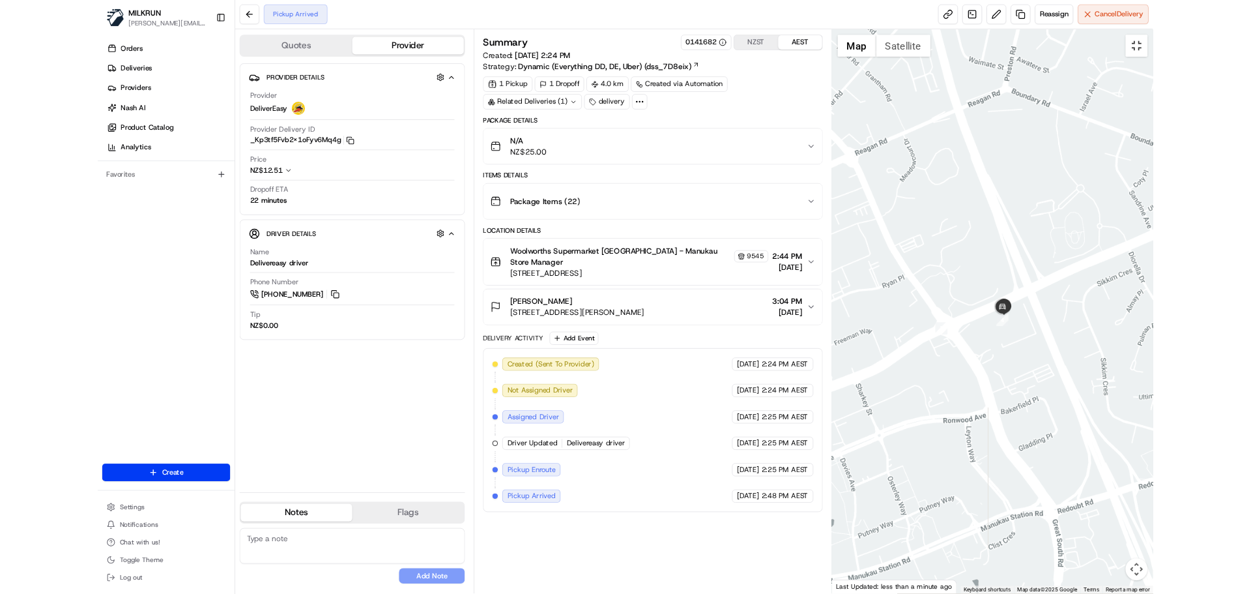
scroll to position [0, 0]
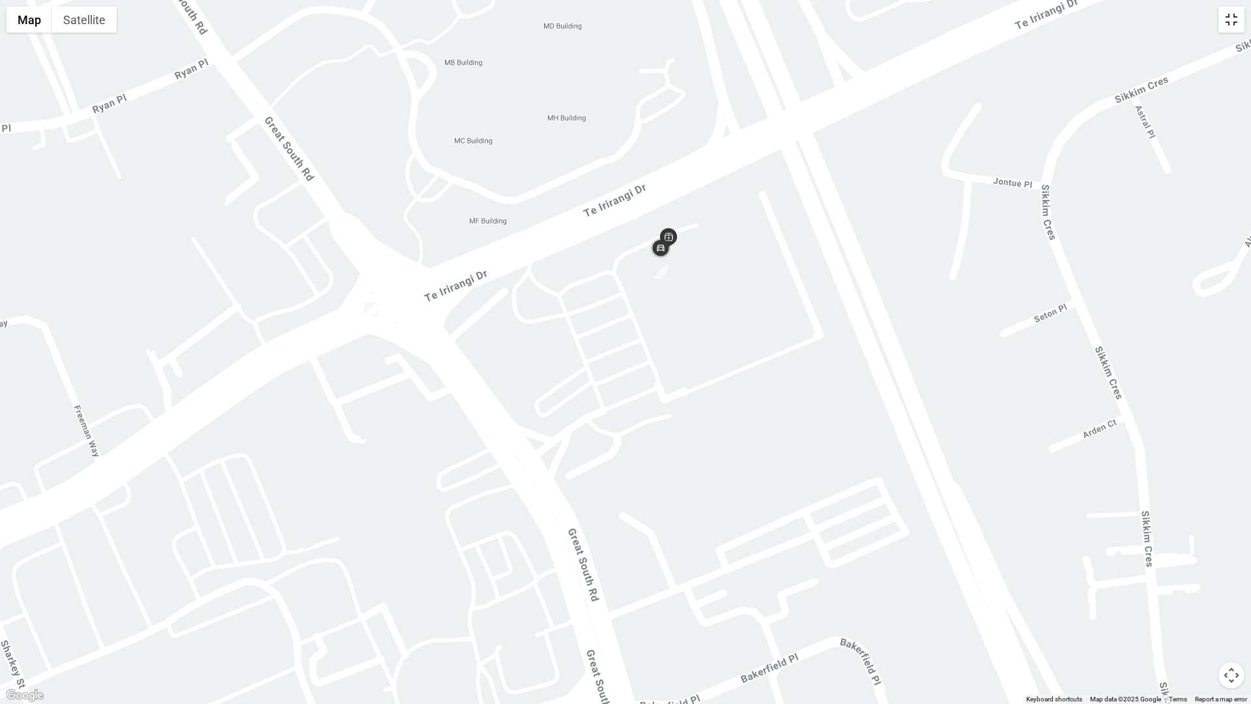
click at [1228, 22] on button "Toggle fullscreen view" at bounding box center [1231, 20] width 26 height 26
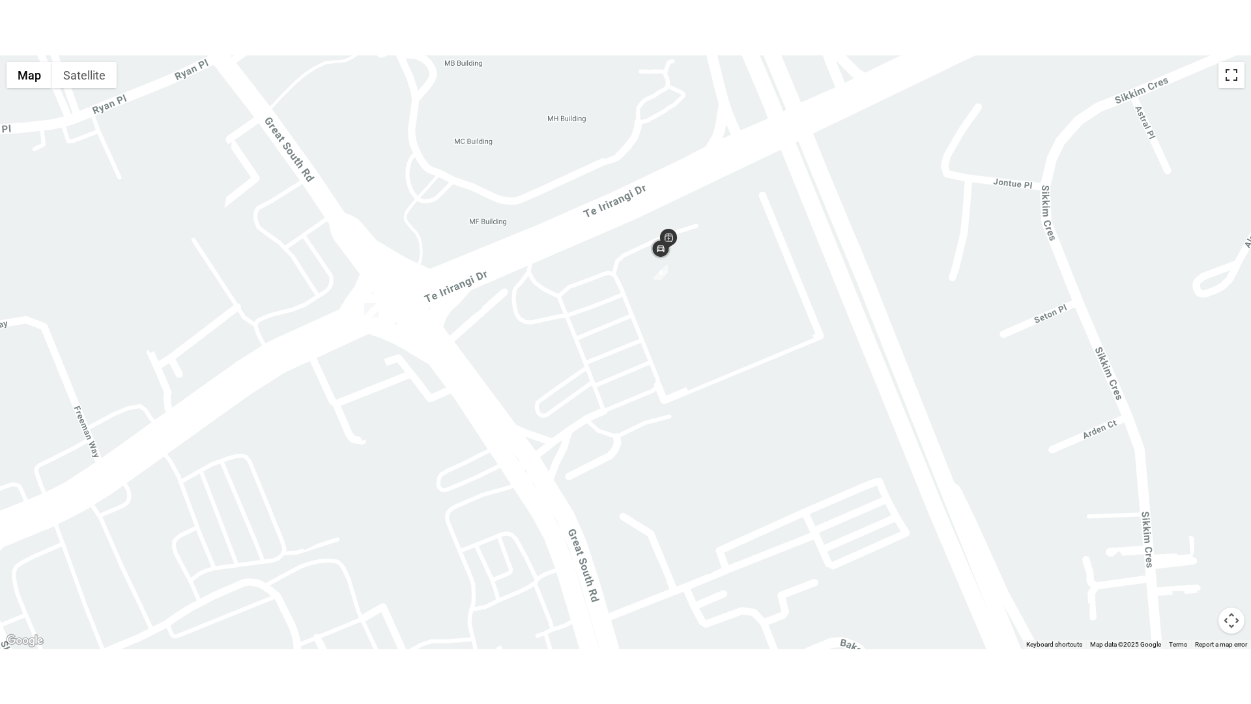
scroll to position [8, 0]
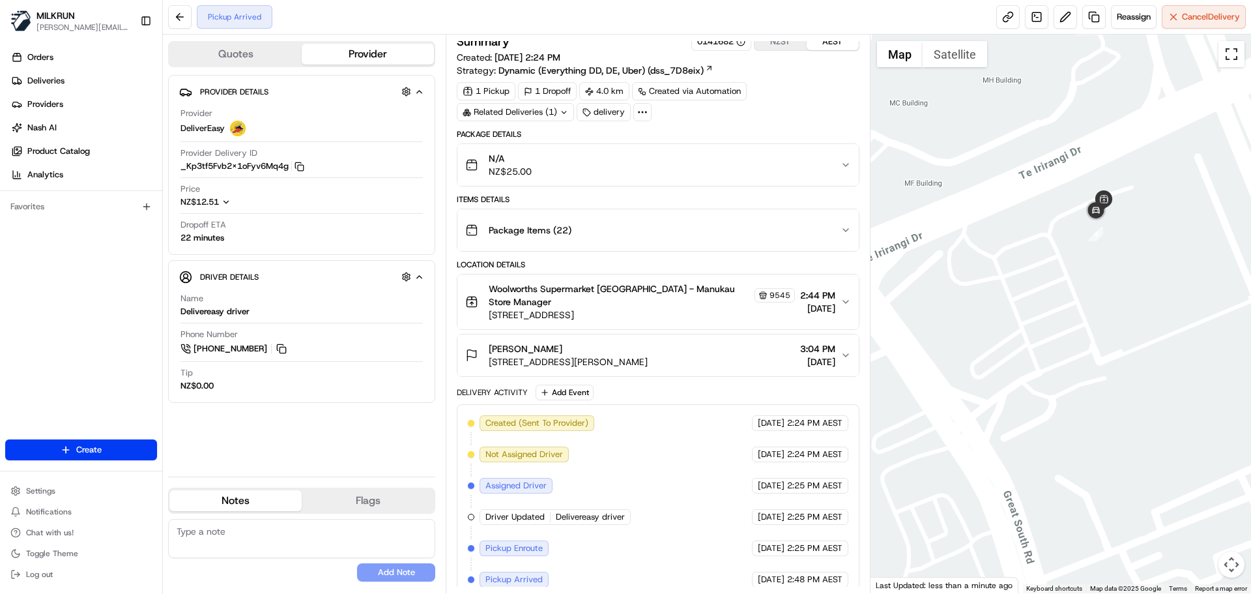
click at [1236, 51] on button "Toggle fullscreen view" at bounding box center [1231, 54] width 26 height 26
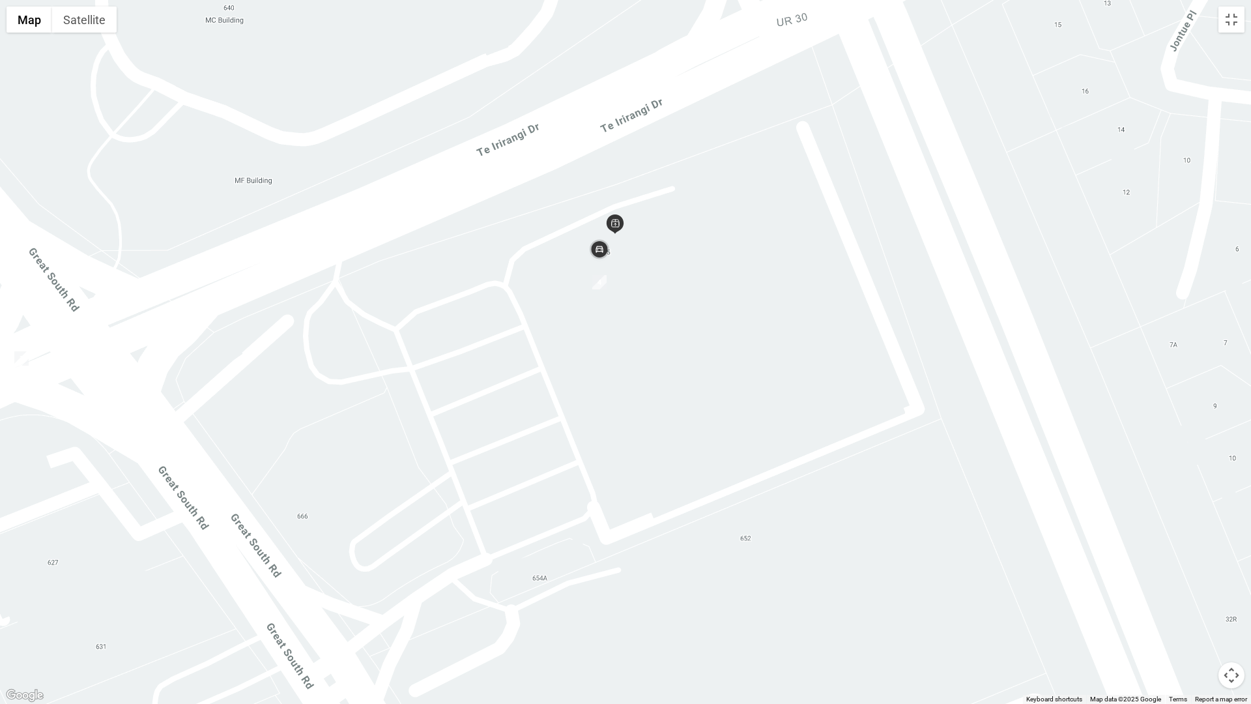
drag, startPoint x: 683, startPoint y: 354, endPoint x: 570, endPoint y: 608, distance: 277.4
click at [570, 593] on div at bounding box center [625, 352] width 1251 height 704
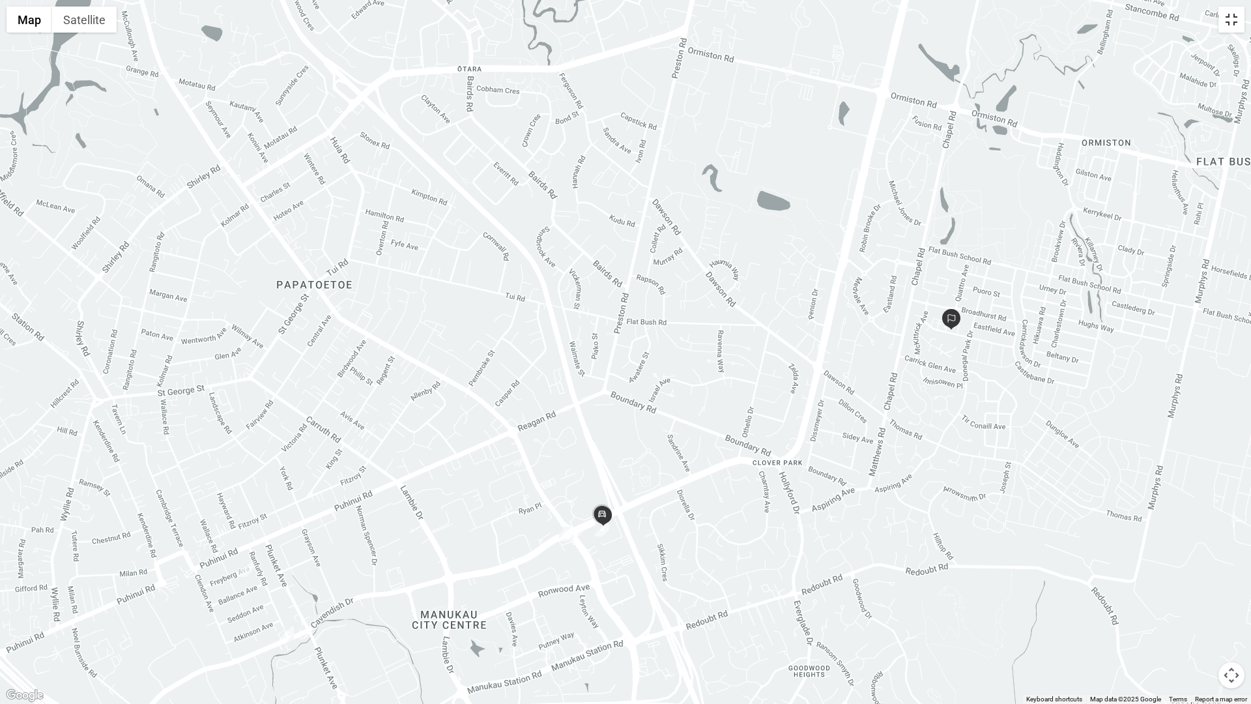
click at [1232, 22] on button "Toggle fullscreen view" at bounding box center [1231, 20] width 26 height 26
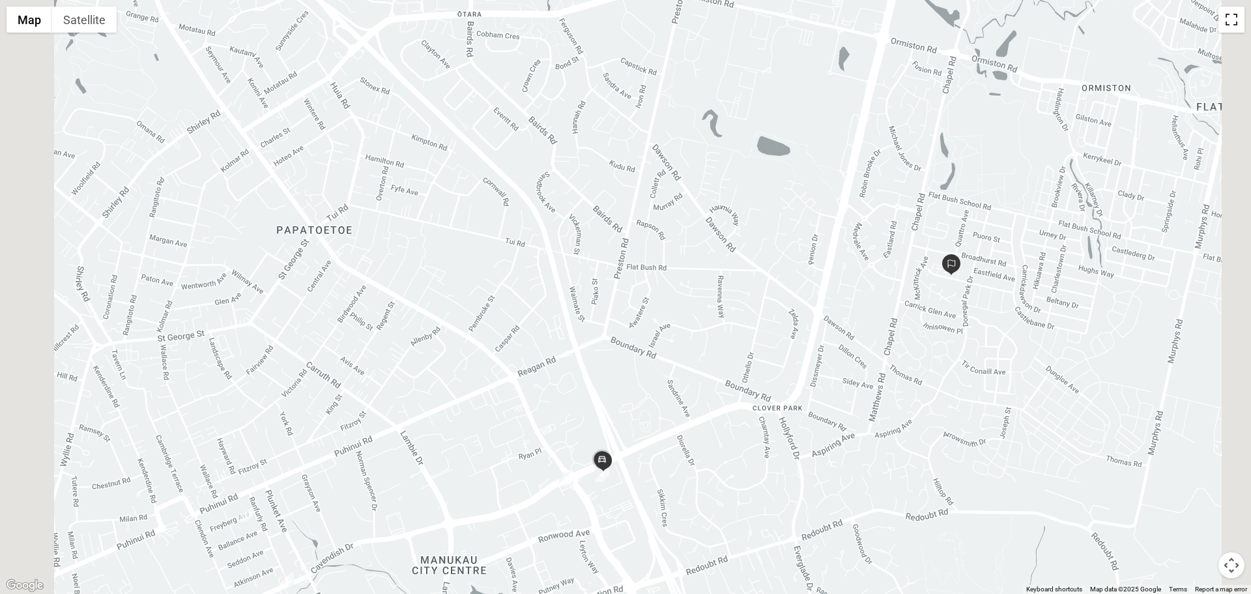
scroll to position [8, 0]
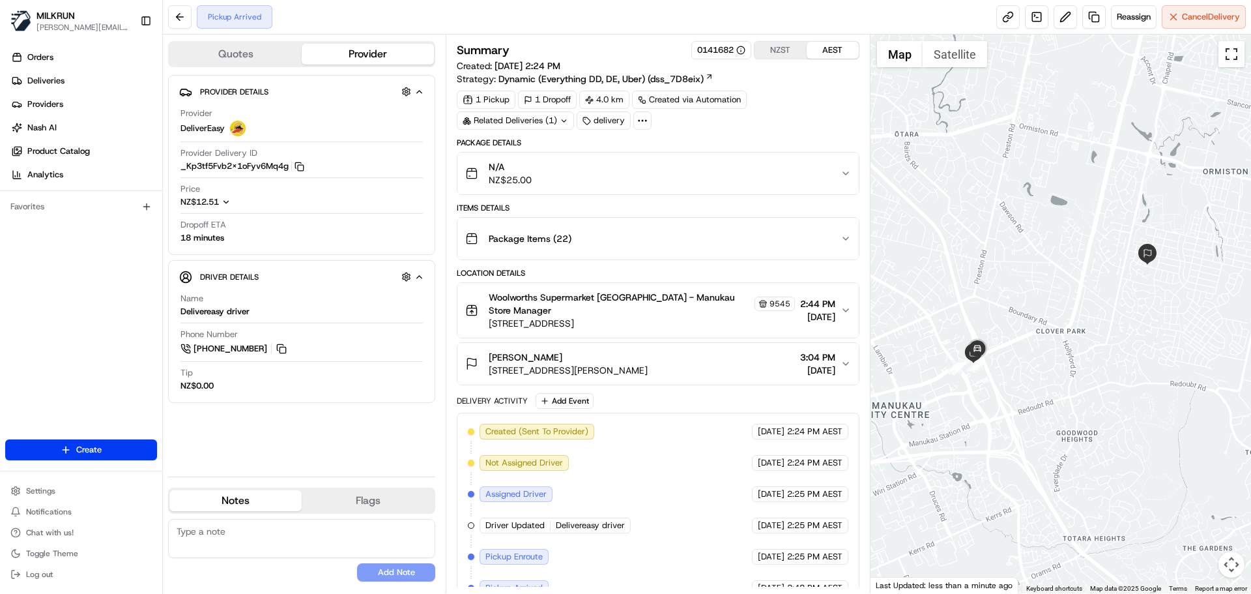
click at [1233, 55] on button "Toggle fullscreen view" at bounding box center [1231, 54] width 26 height 26
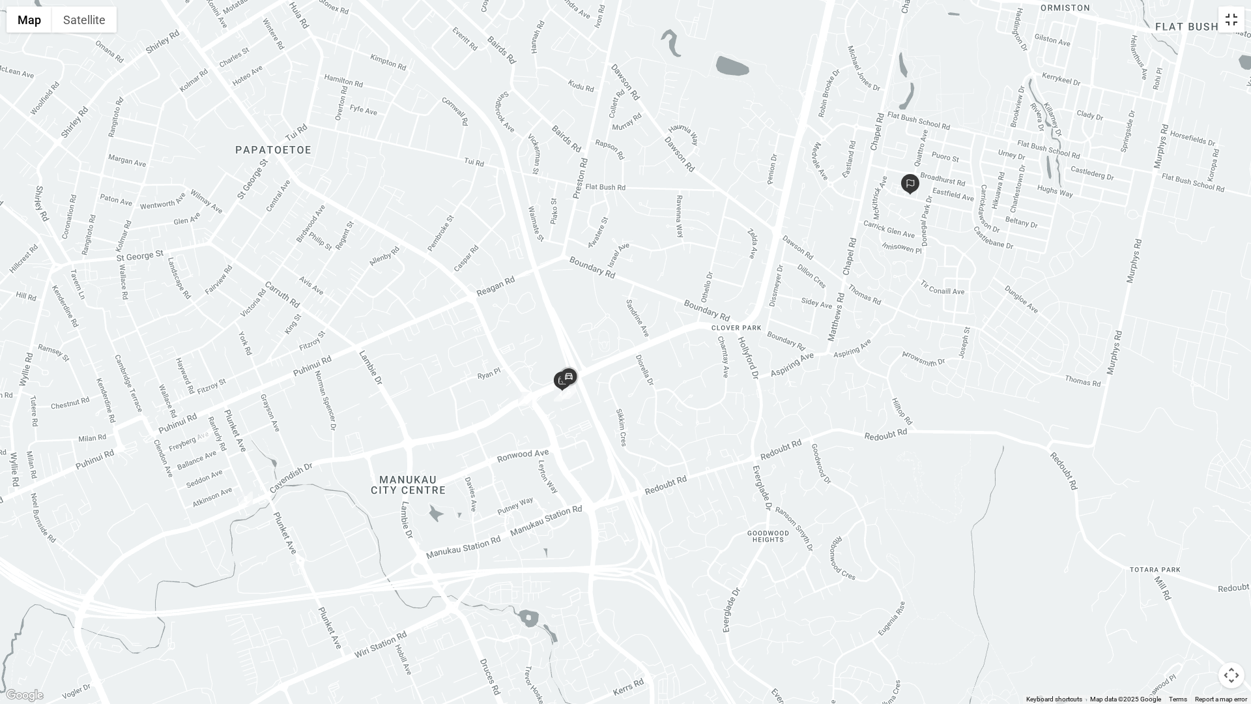
click at [1227, 21] on button "Toggle fullscreen view" at bounding box center [1231, 20] width 26 height 26
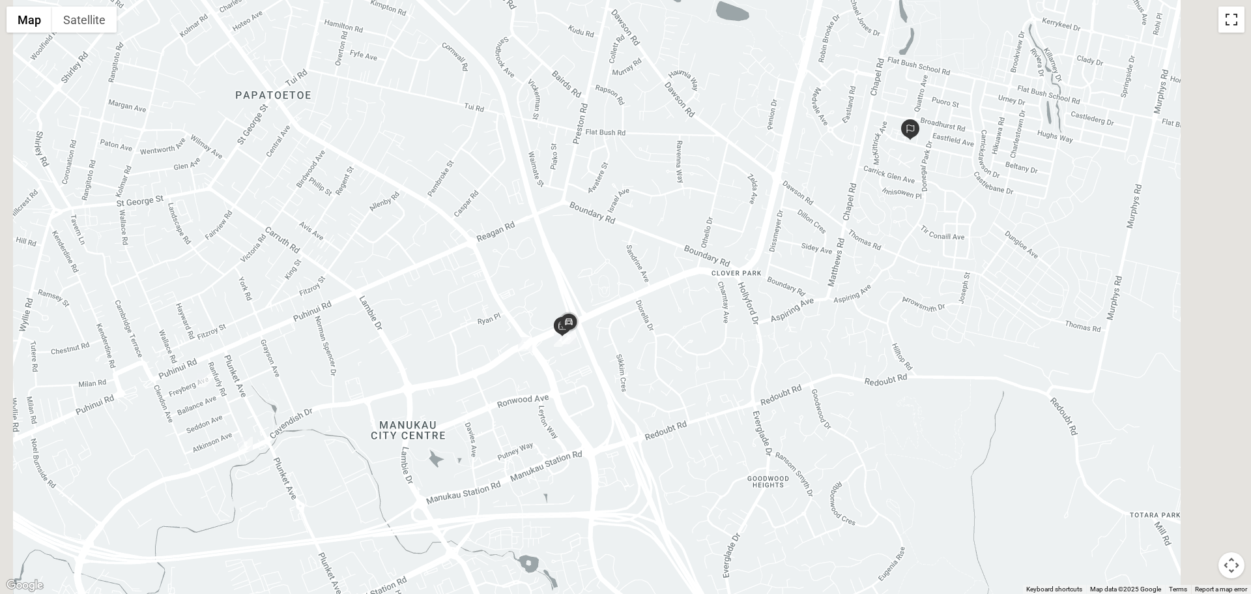
scroll to position [8, 0]
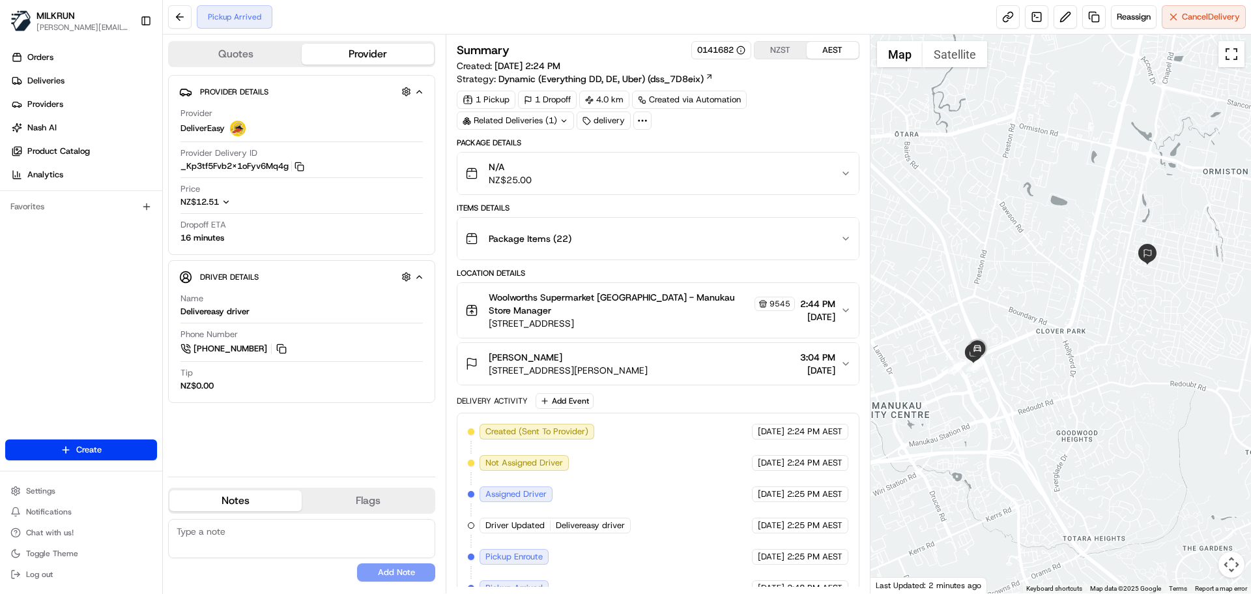
click at [1233, 53] on button "Toggle fullscreen view" at bounding box center [1231, 54] width 26 height 26
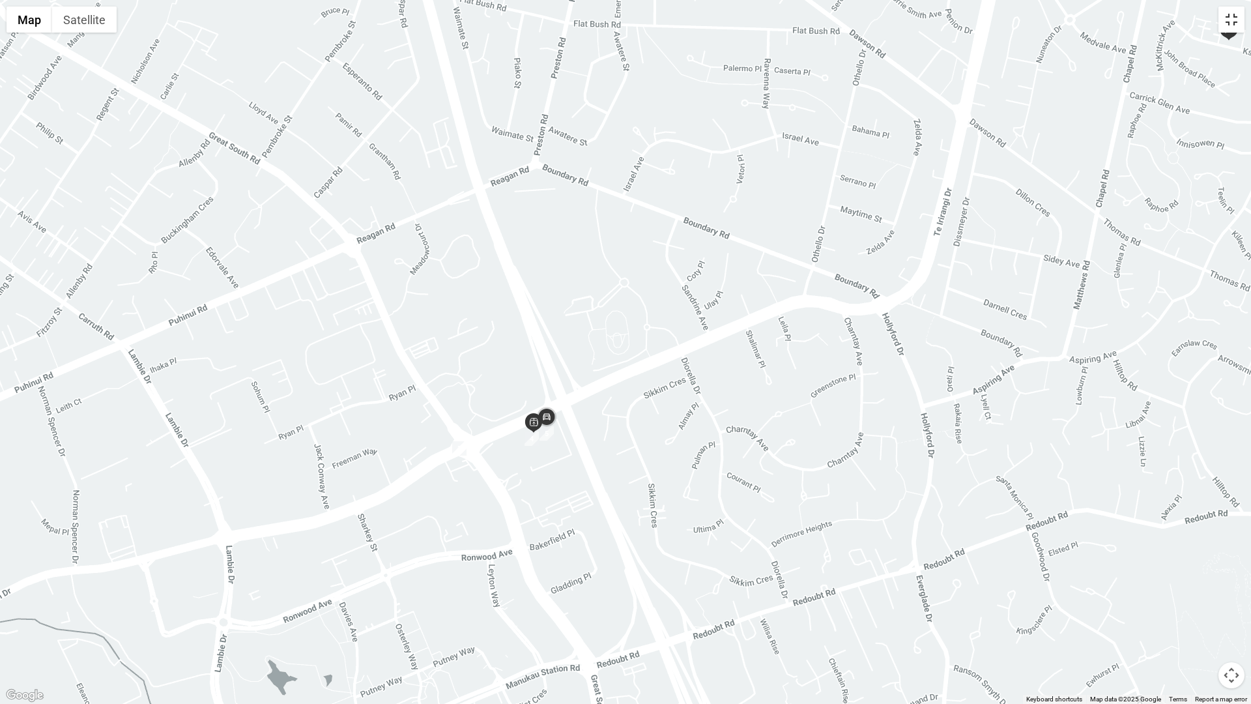
click at [1228, 19] on button "Toggle fullscreen view" at bounding box center [1231, 20] width 26 height 26
